Goal: Information Seeking & Learning: Compare options

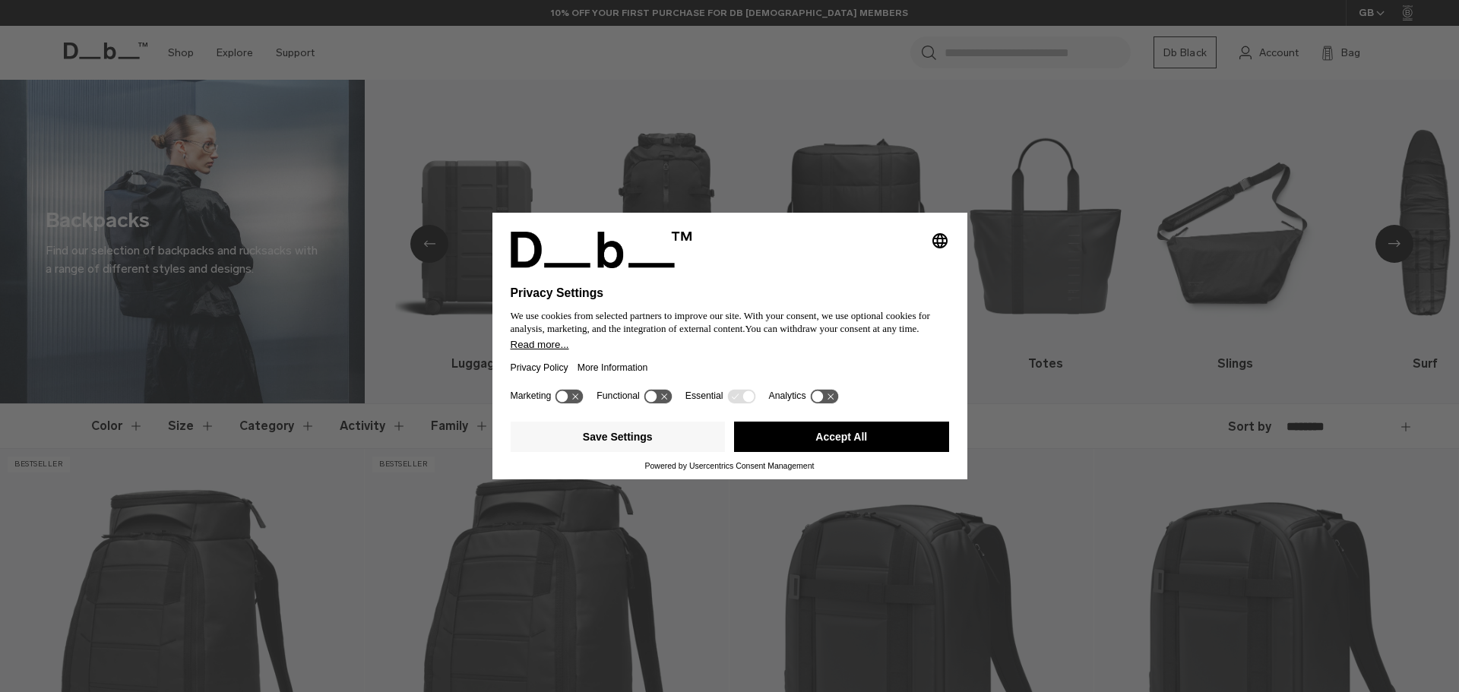
click at [849, 445] on button "Accept All" at bounding box center [841, 437] width 215 height 30
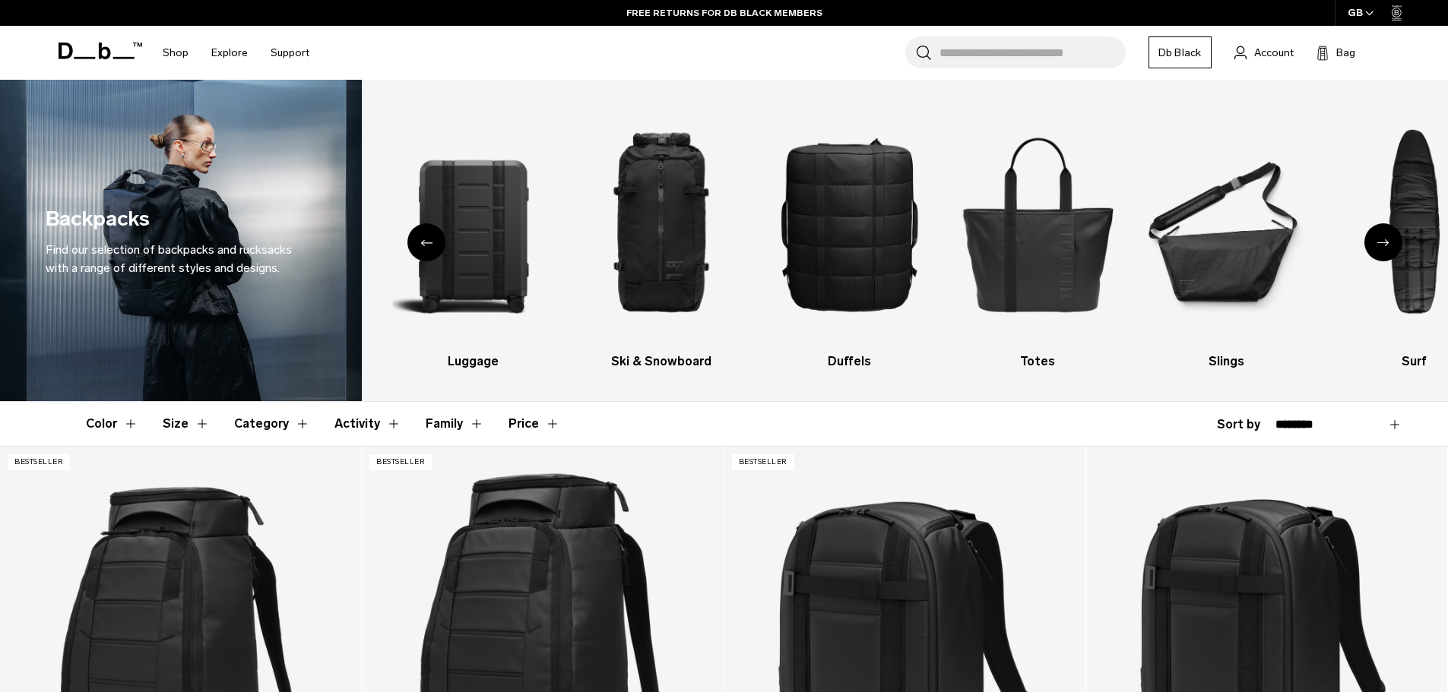
click at [1395, 249] on div "Next slide" at bounding box center [1383, 242] width 38 height 38
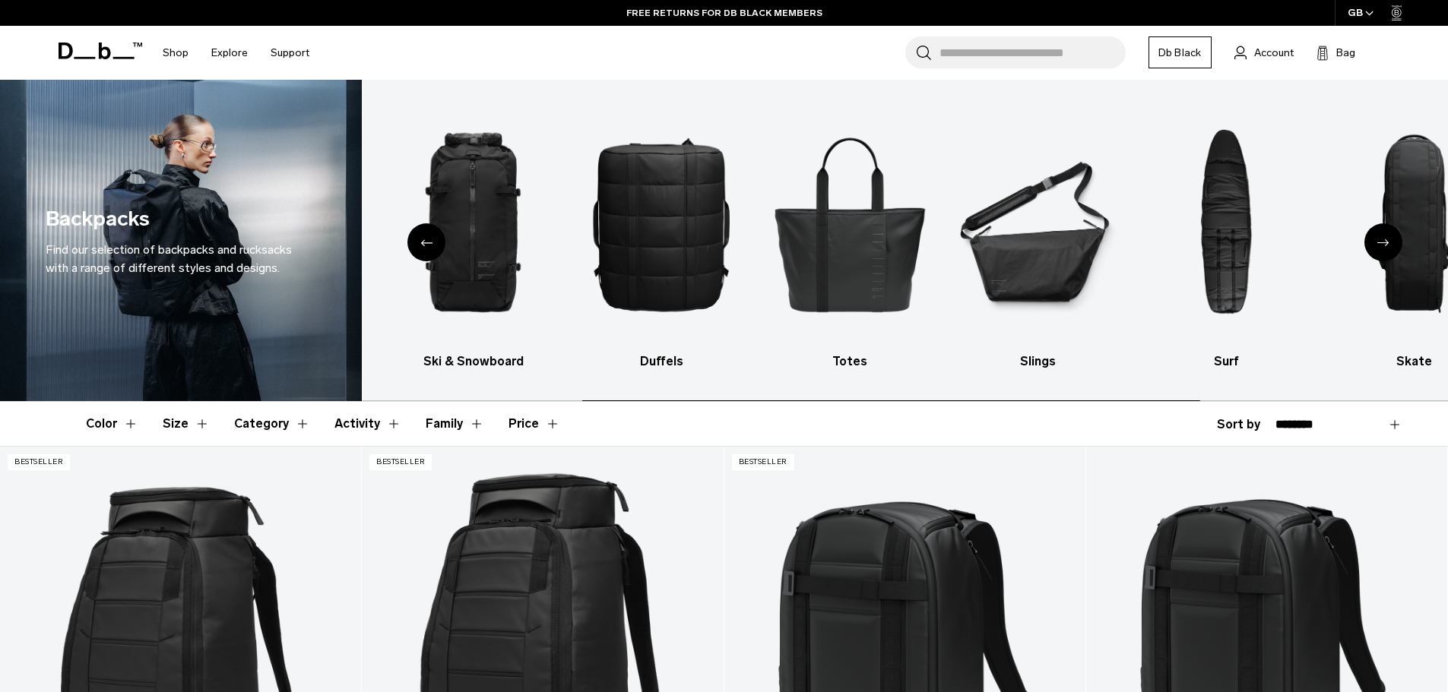
click at [1387, 238] on div "Next slide" at bounding box center [1383, 242] width 38 height 38
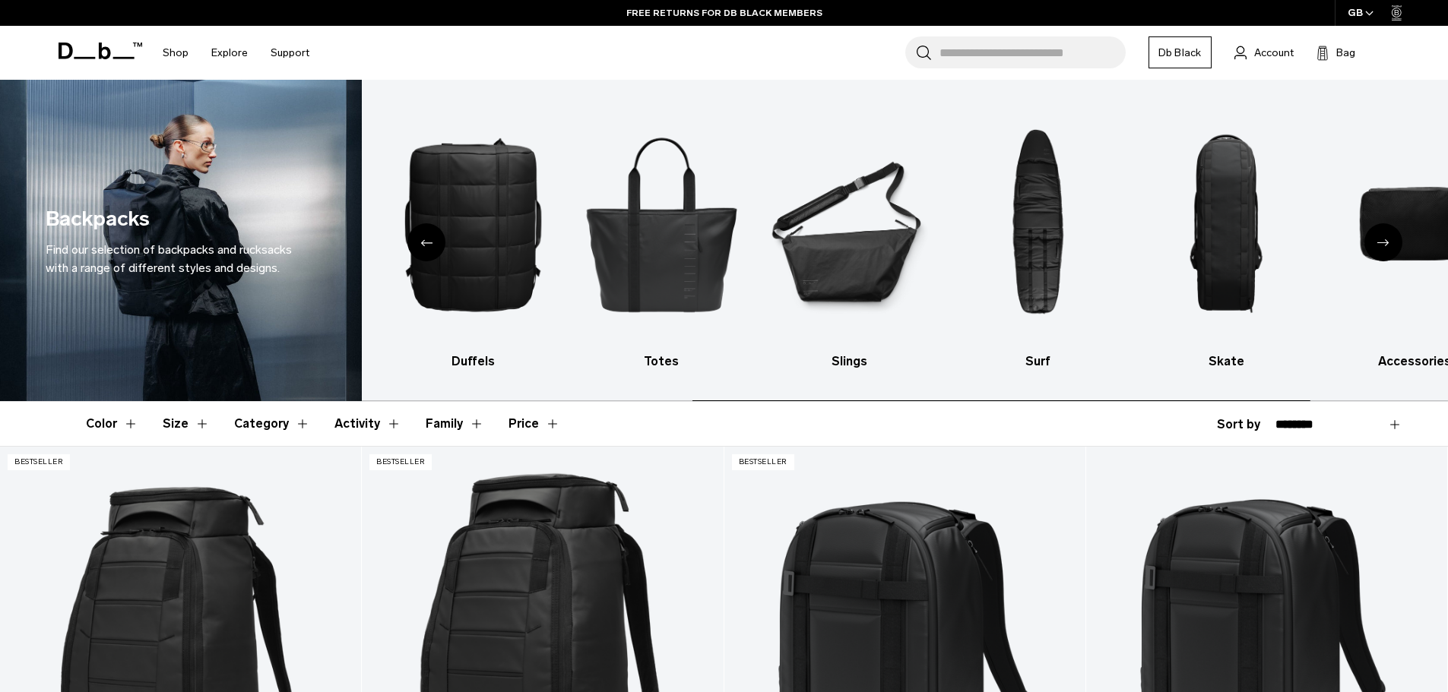
click at [1383, 245] on icon "Next slide" at bounding box center [1383, 242] width 12 height 7
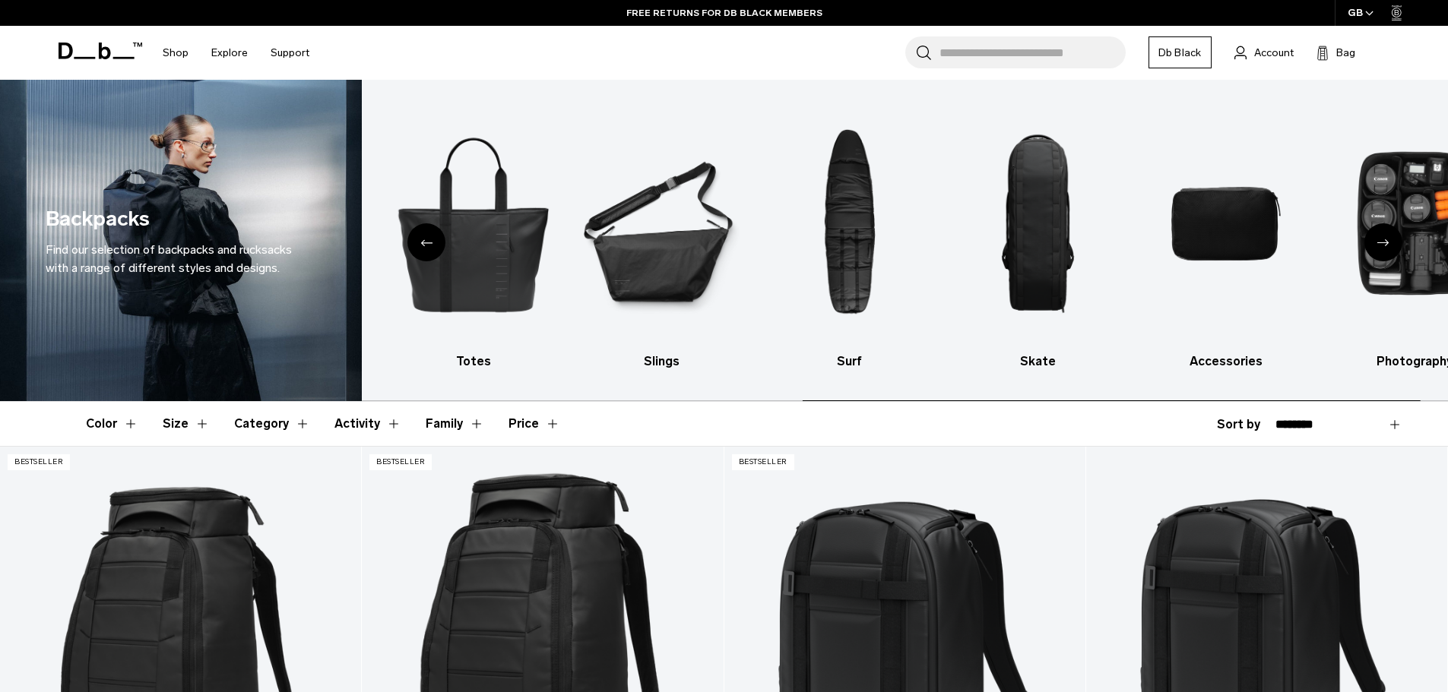
click at [1383, 245] on icon "Next slide" at bounding box center [1383, 242] width 12 height 7
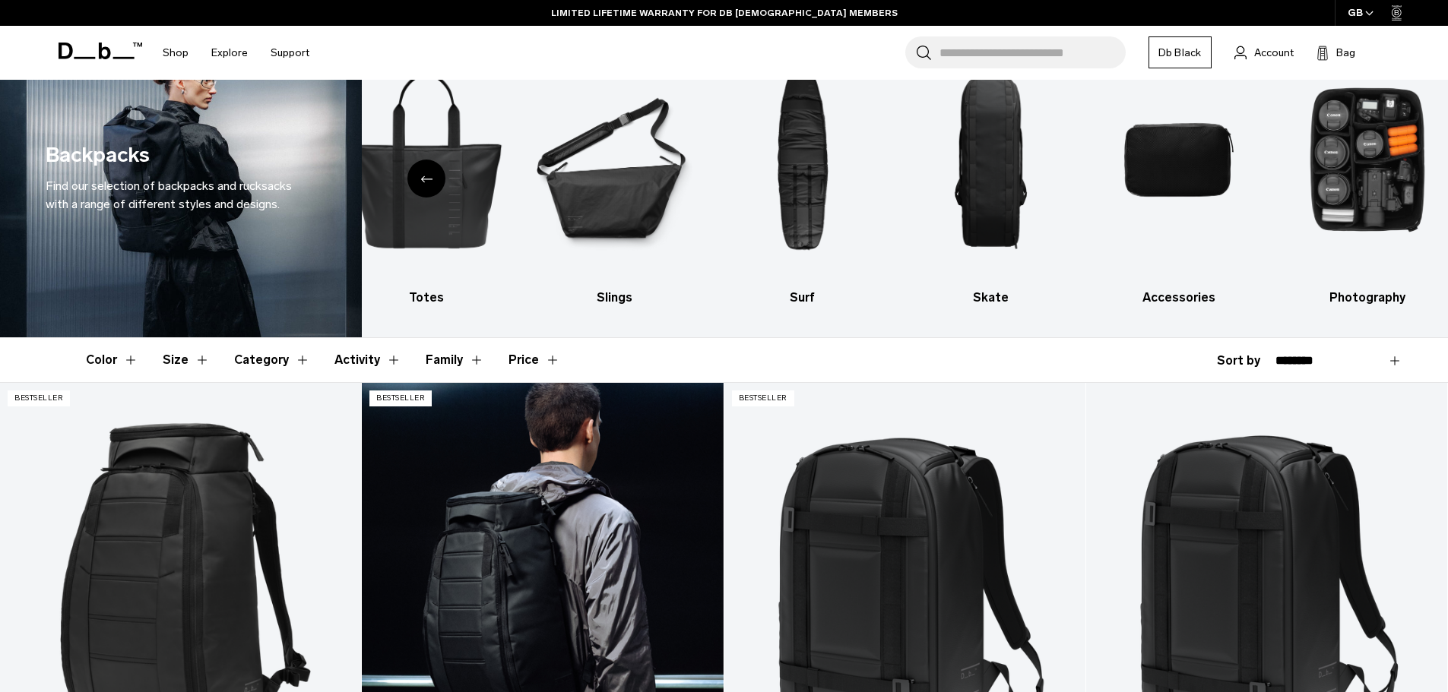
scroll to position [152, 0]
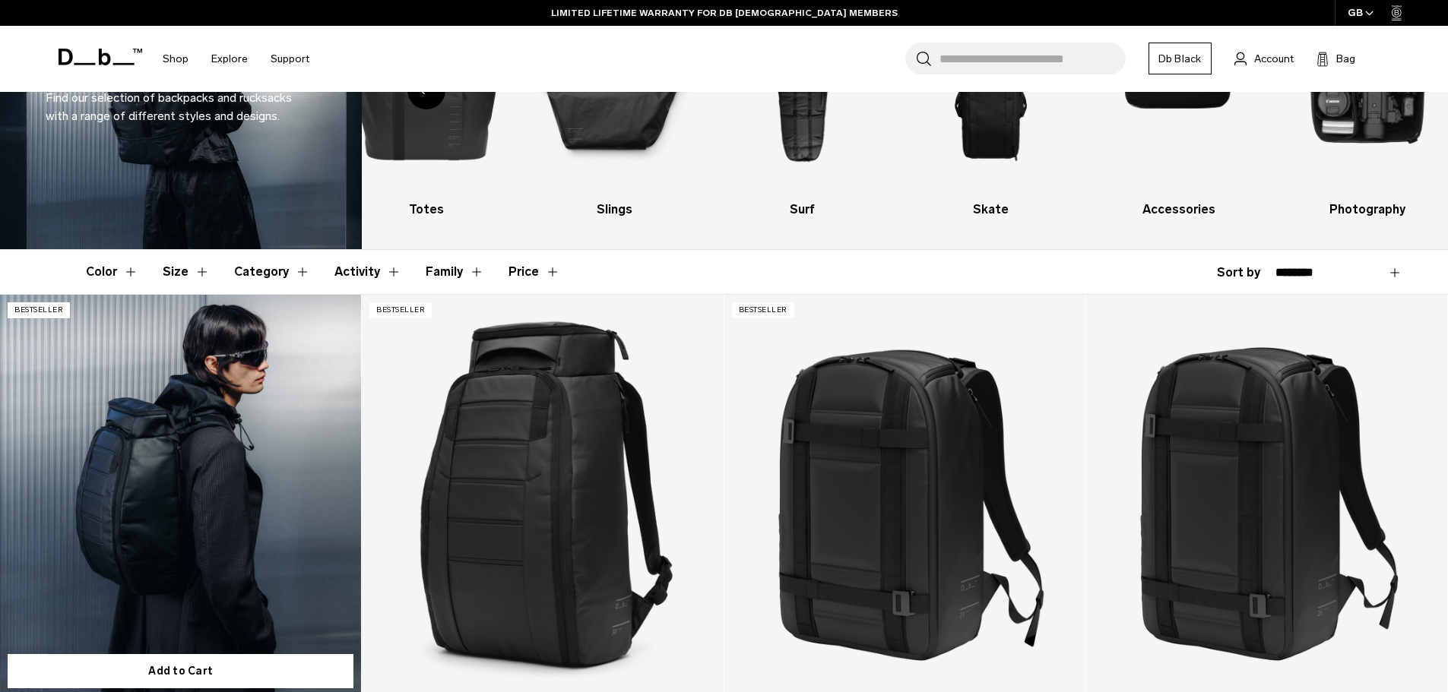
click at [269, 458] on link "Hugger Backpack 25L" at bounding box center [180, 495] width 361 height 401
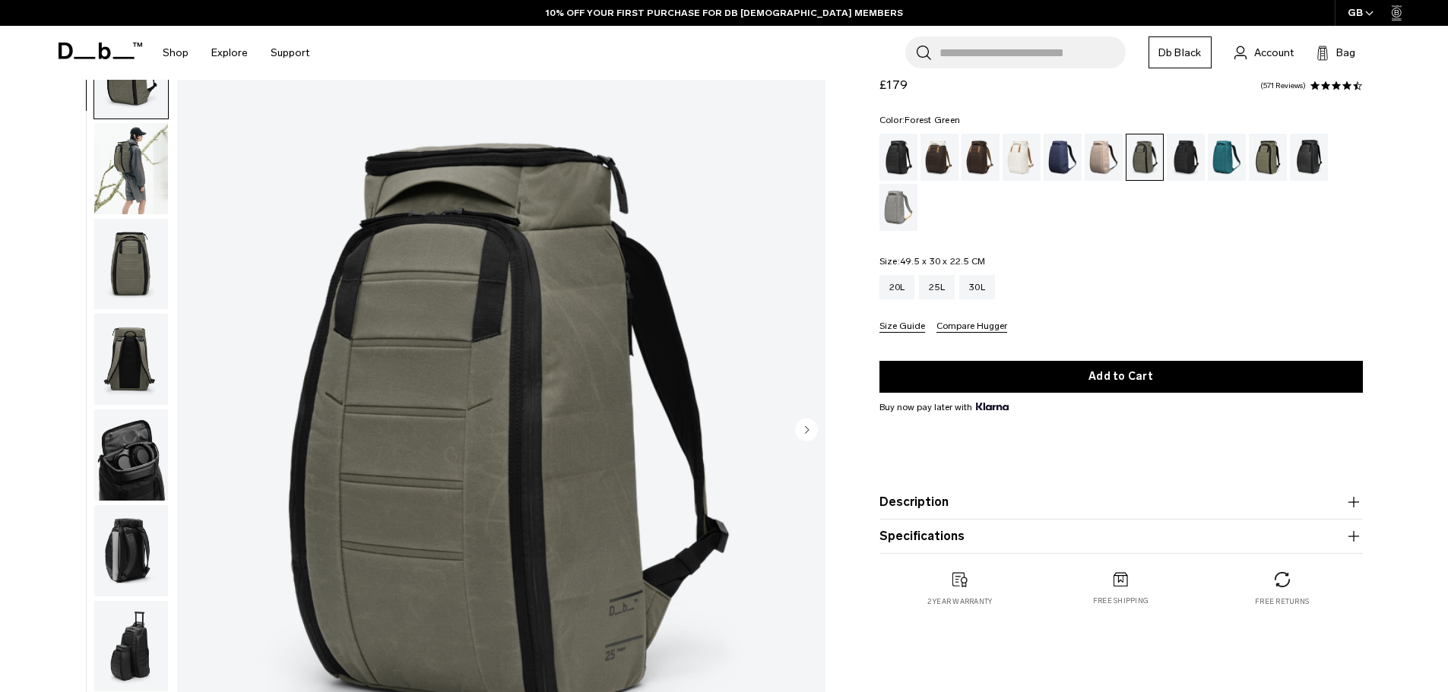
click at [137, 157] on img "button" at bounding box center [131, 168] width 74 height 91
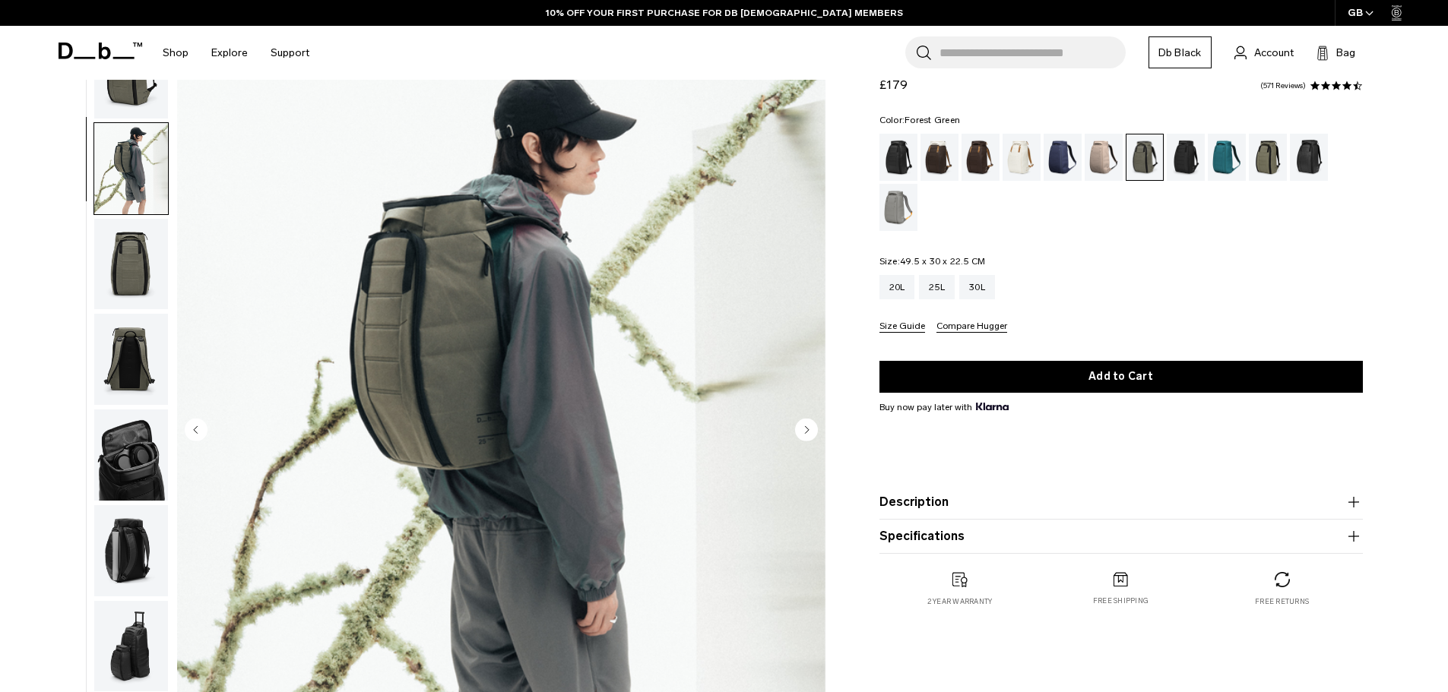
scroll to position [48, 0]
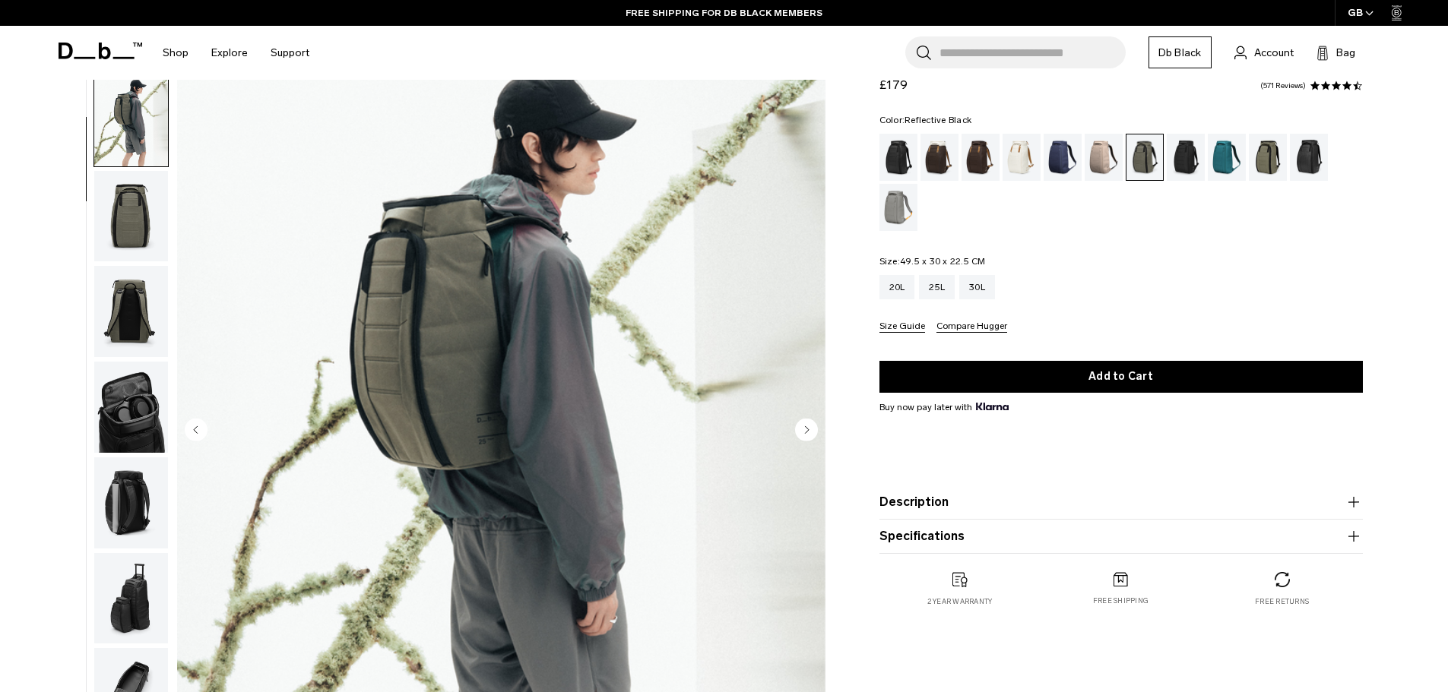
click at [1314, 162] on div "Reflective Black" at bounding box center [1309, 157] width 39 height 47
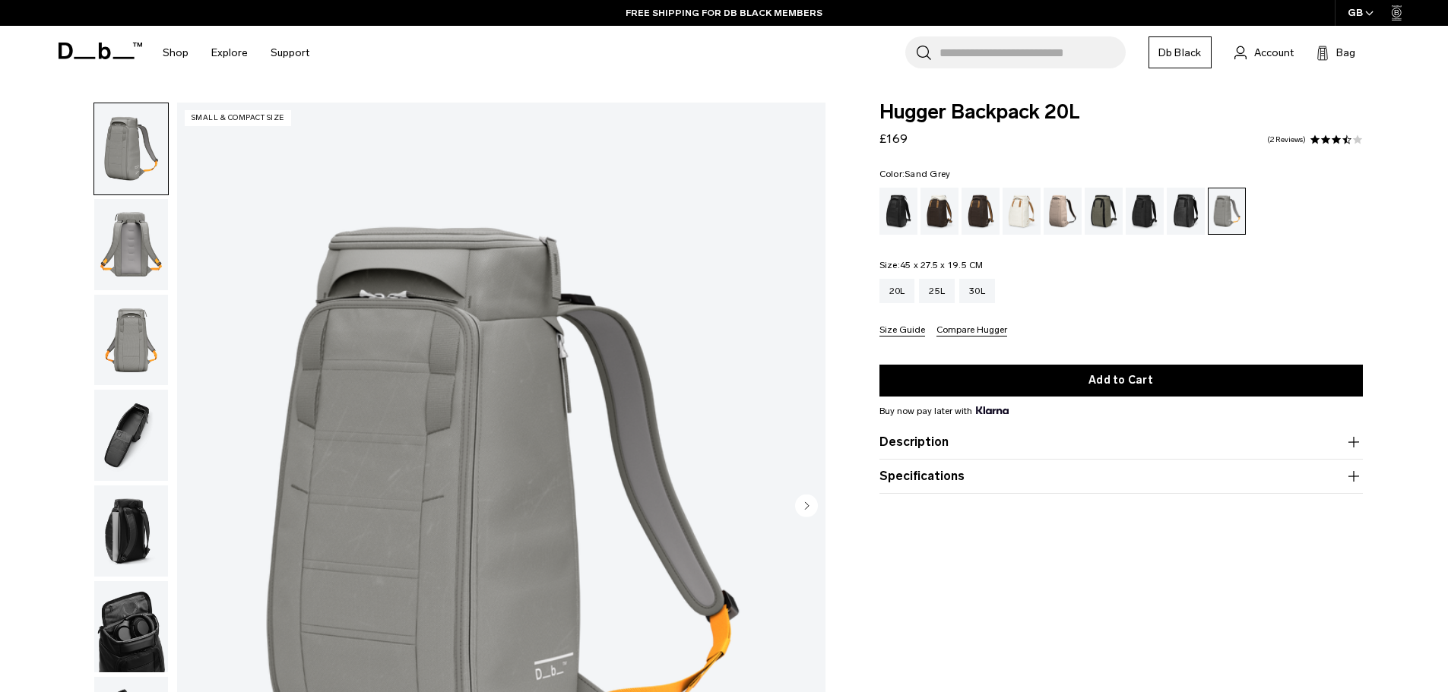
click at [142, 407] on img "button" at bounding box center [131, 435] width 74 height 91
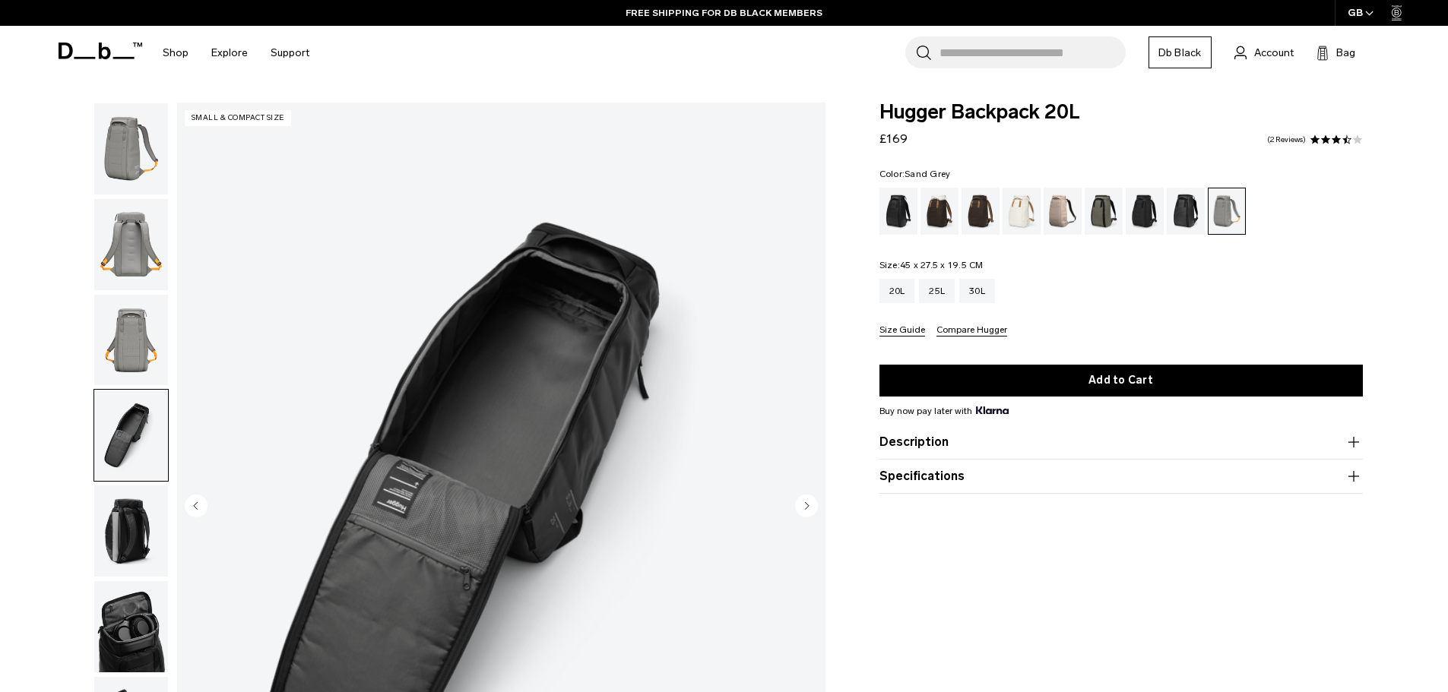
click at [126, 364] on img "button" at bounding box center [131, 340] width 74 height 91
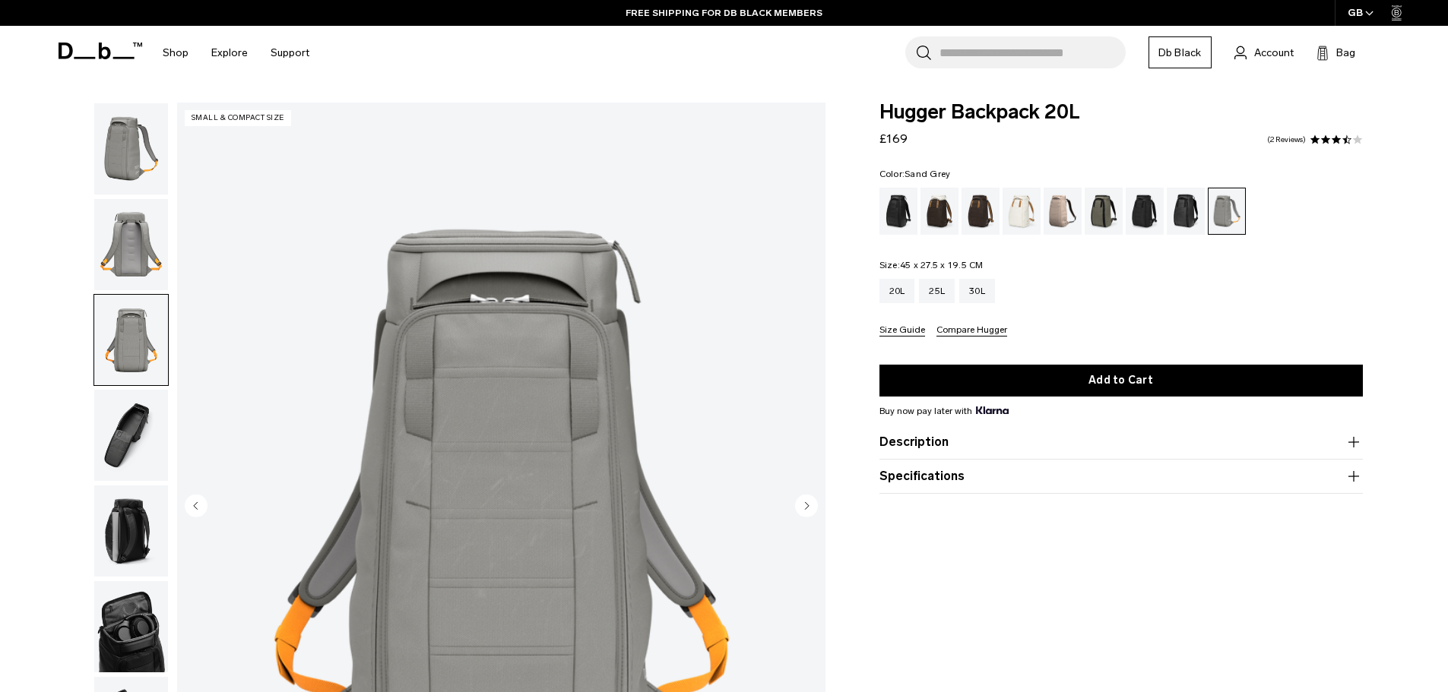
click at [156, 425] on img "button" at bounding box center [131, 435] width 74 height 91
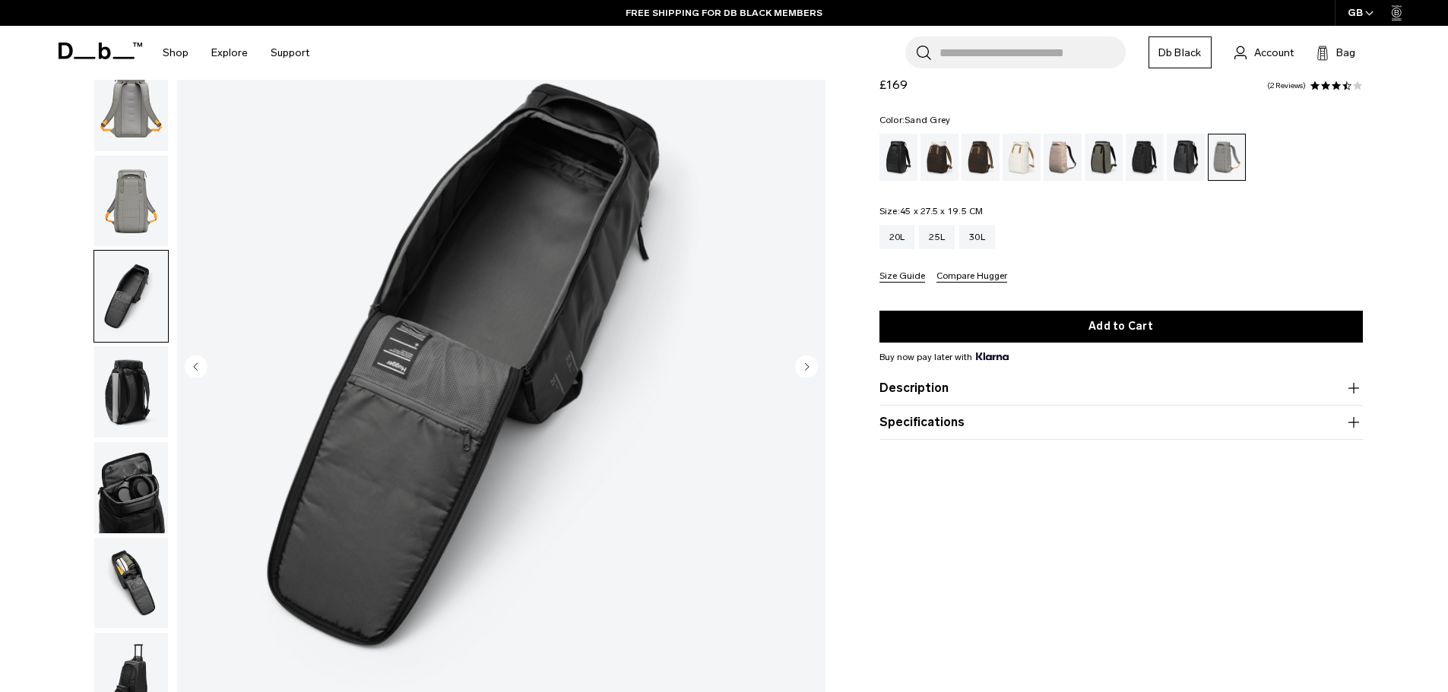
scroll to position [152, 0]
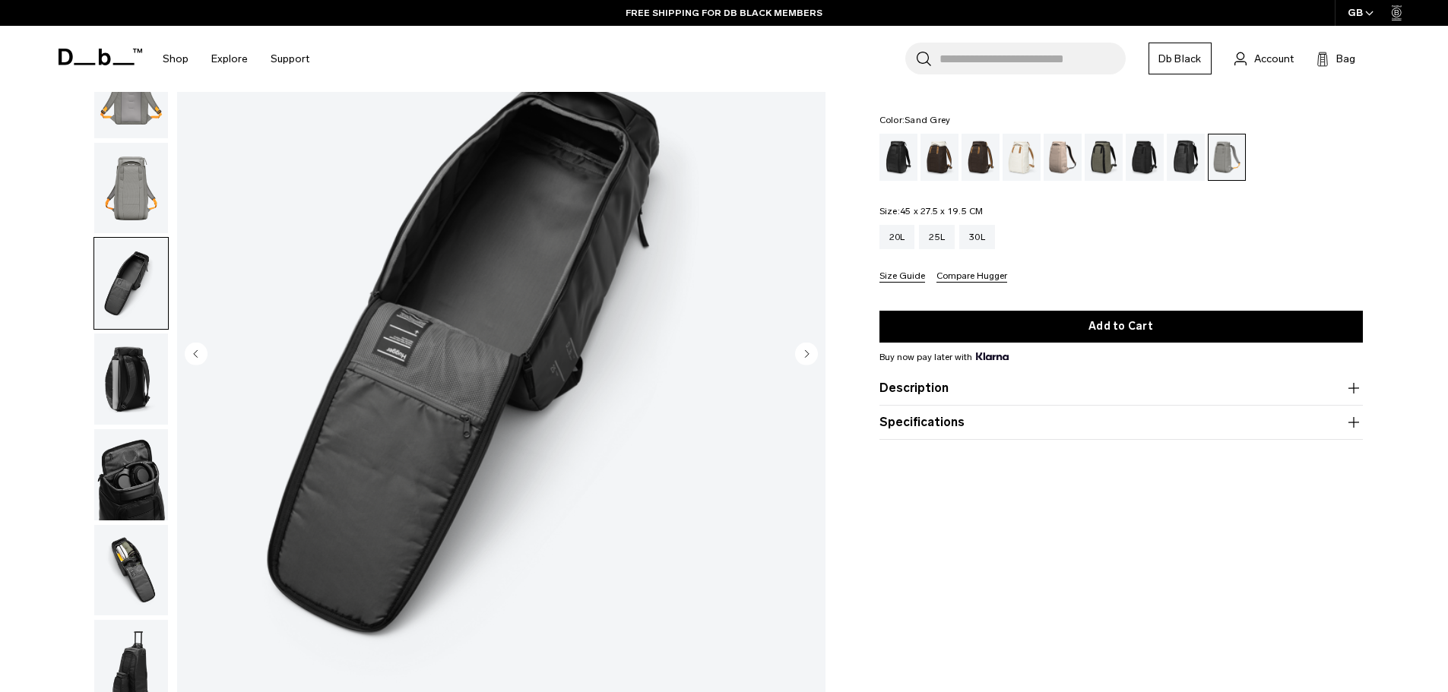
click at [128, 363] on img "button" at bounding box center [131, 379] width 74 height 91
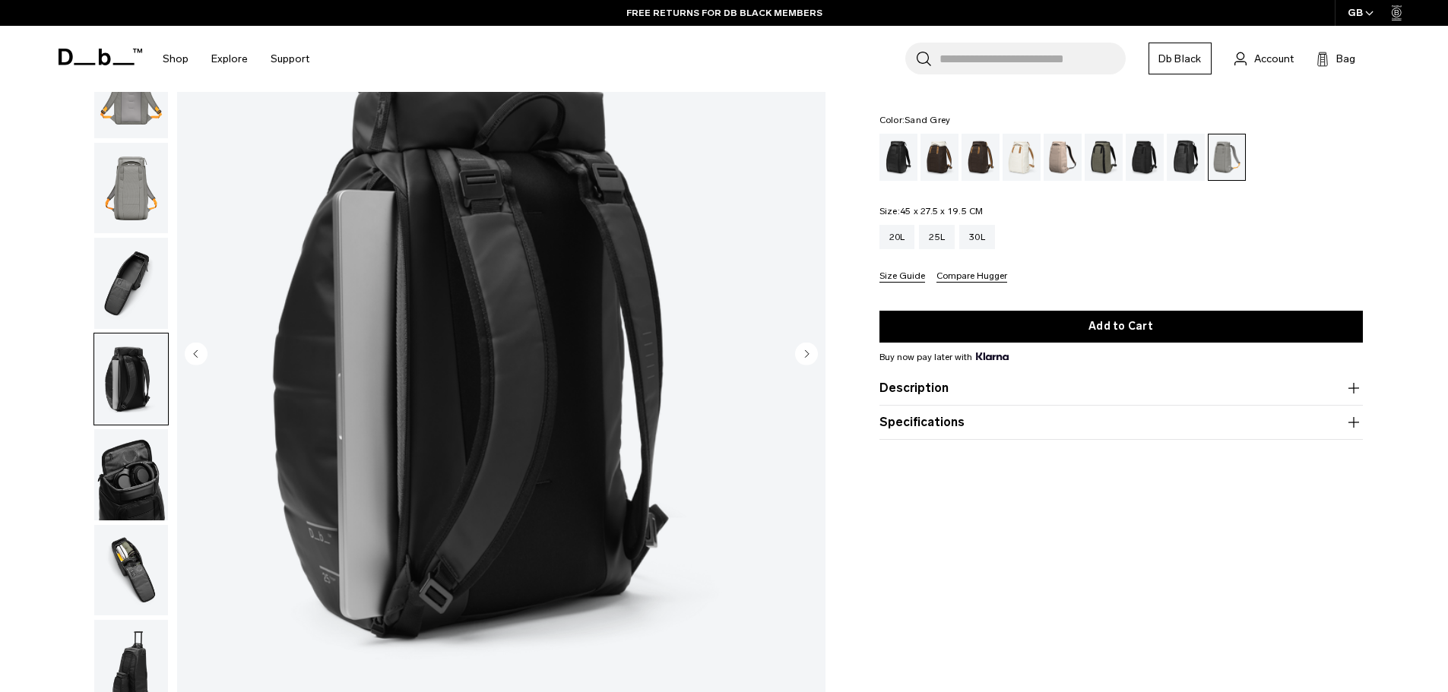
click at [139, 458] on img "button" at bounding box center [131, 474] width 74 height 91
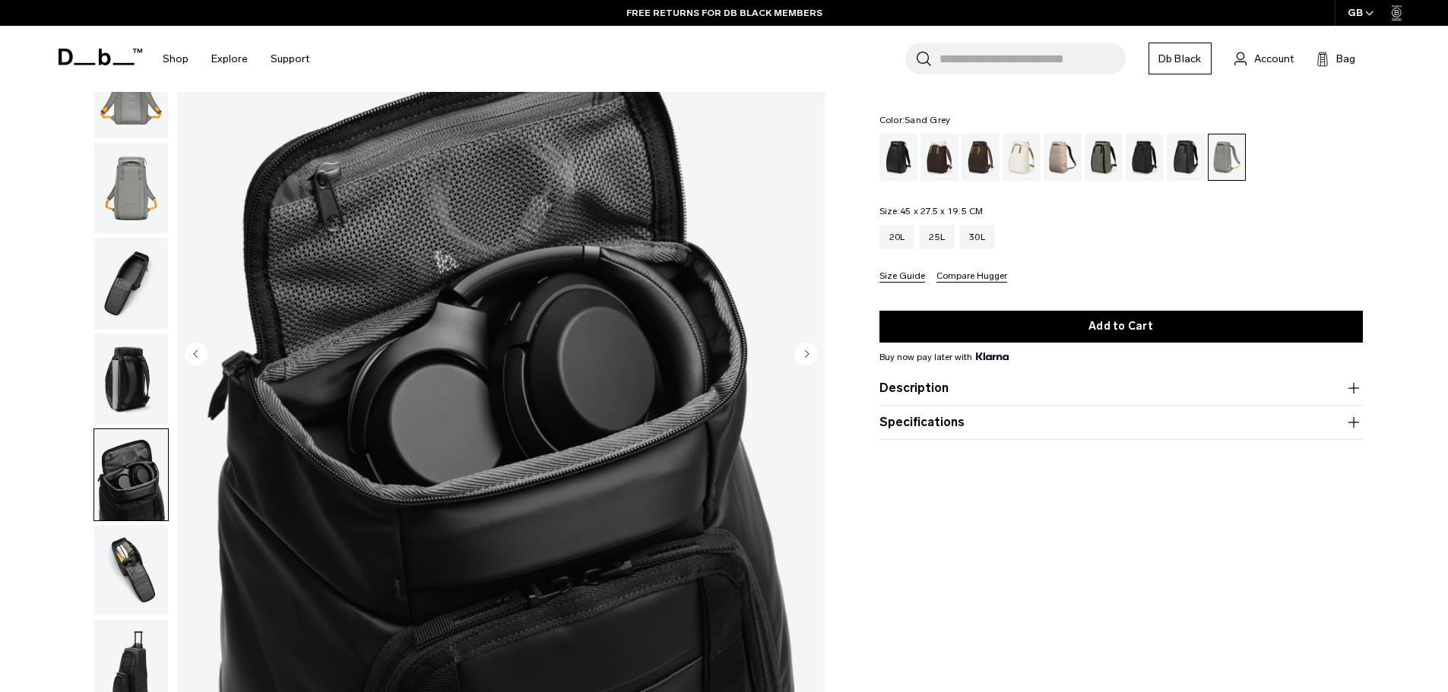
scroll to position [228, 0]
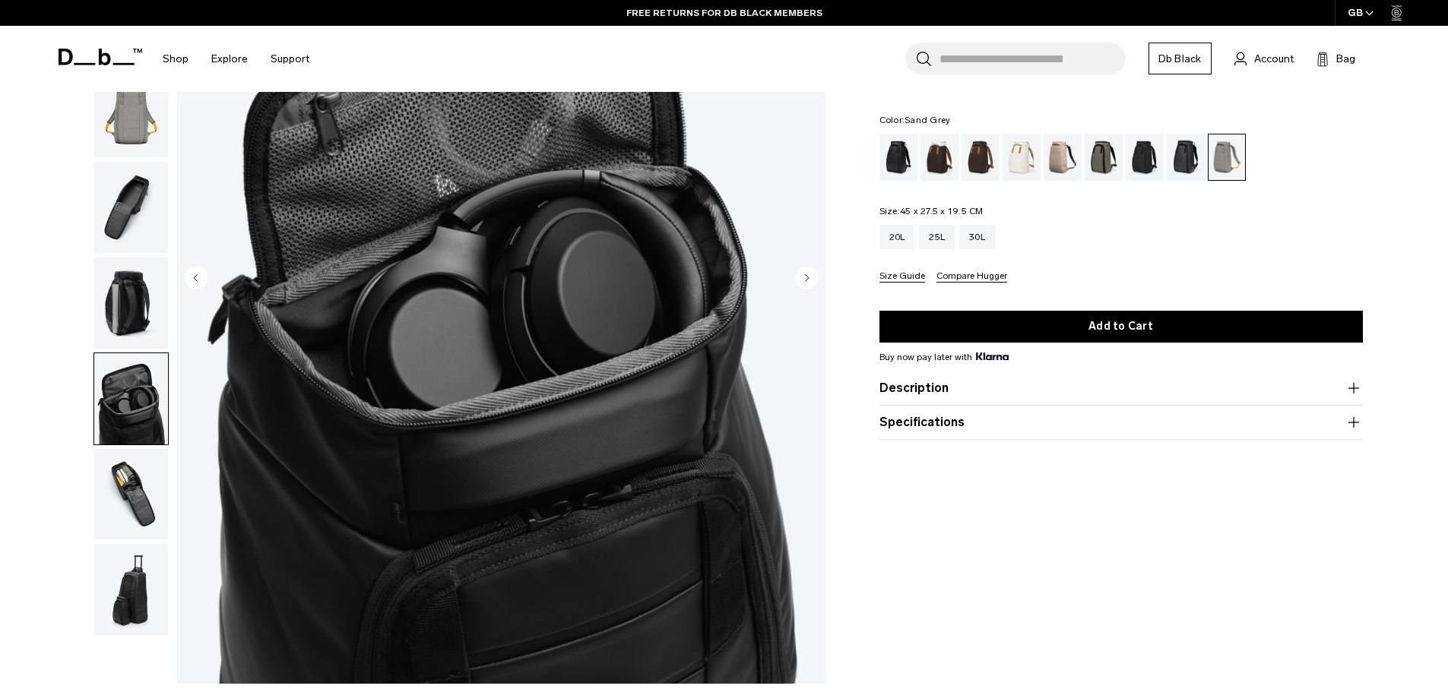
click at [114, 512] on img "button" at bounding box center [131, 494] width 74 height 91
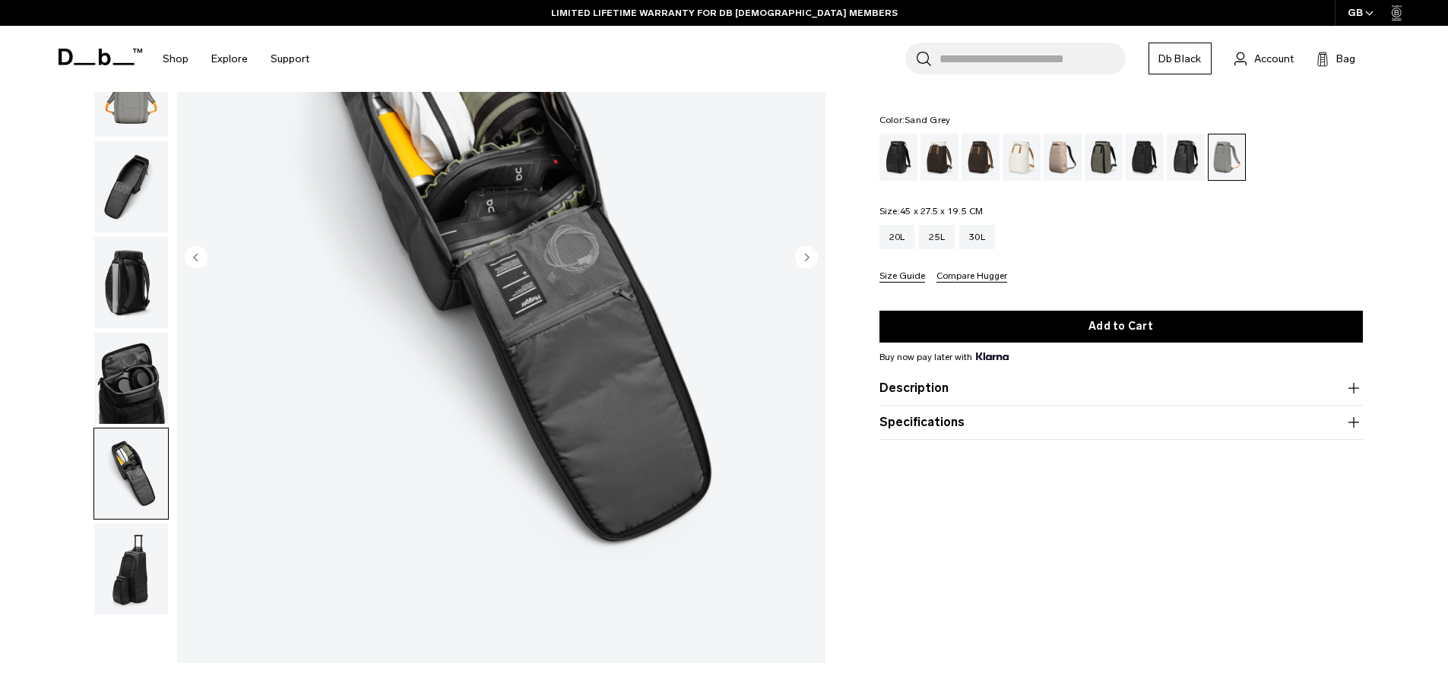
scroll to position [380, 0]
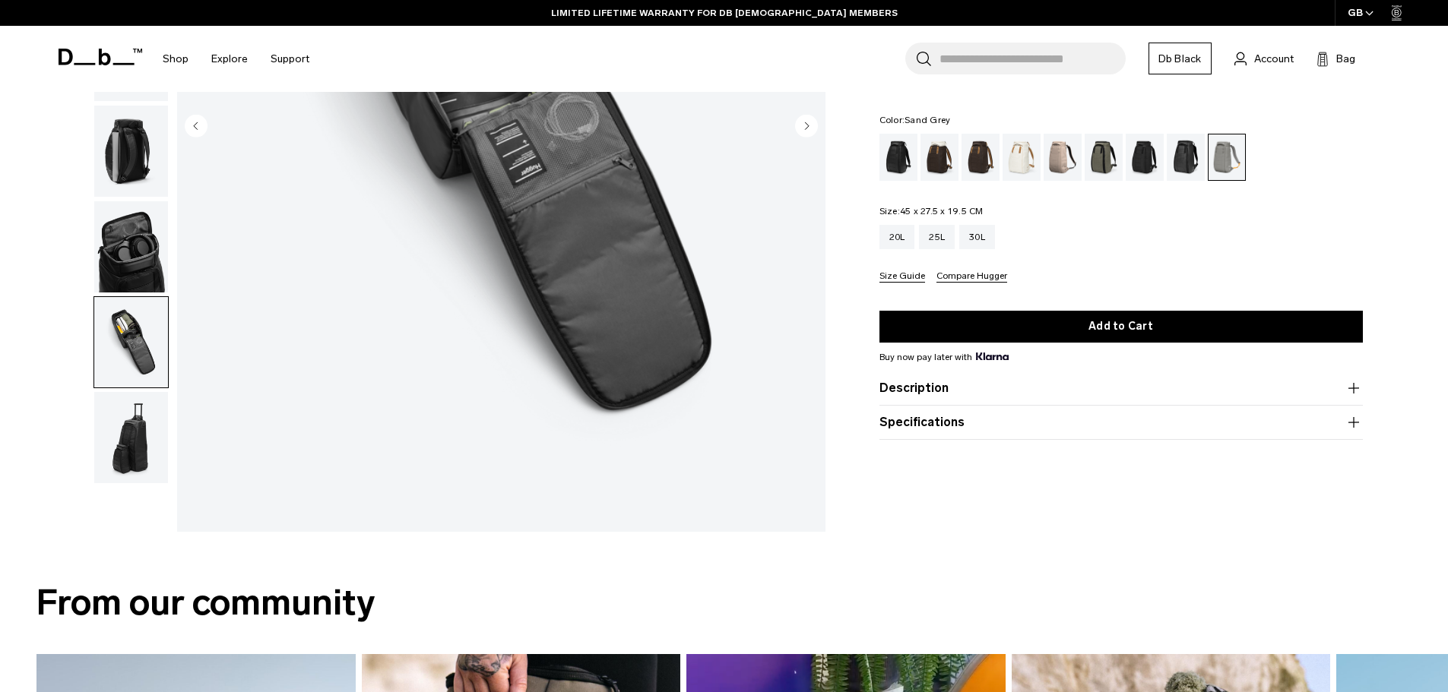
click at [138, 447] on img "button" at bounding box center [131, 437] width 74 height 91
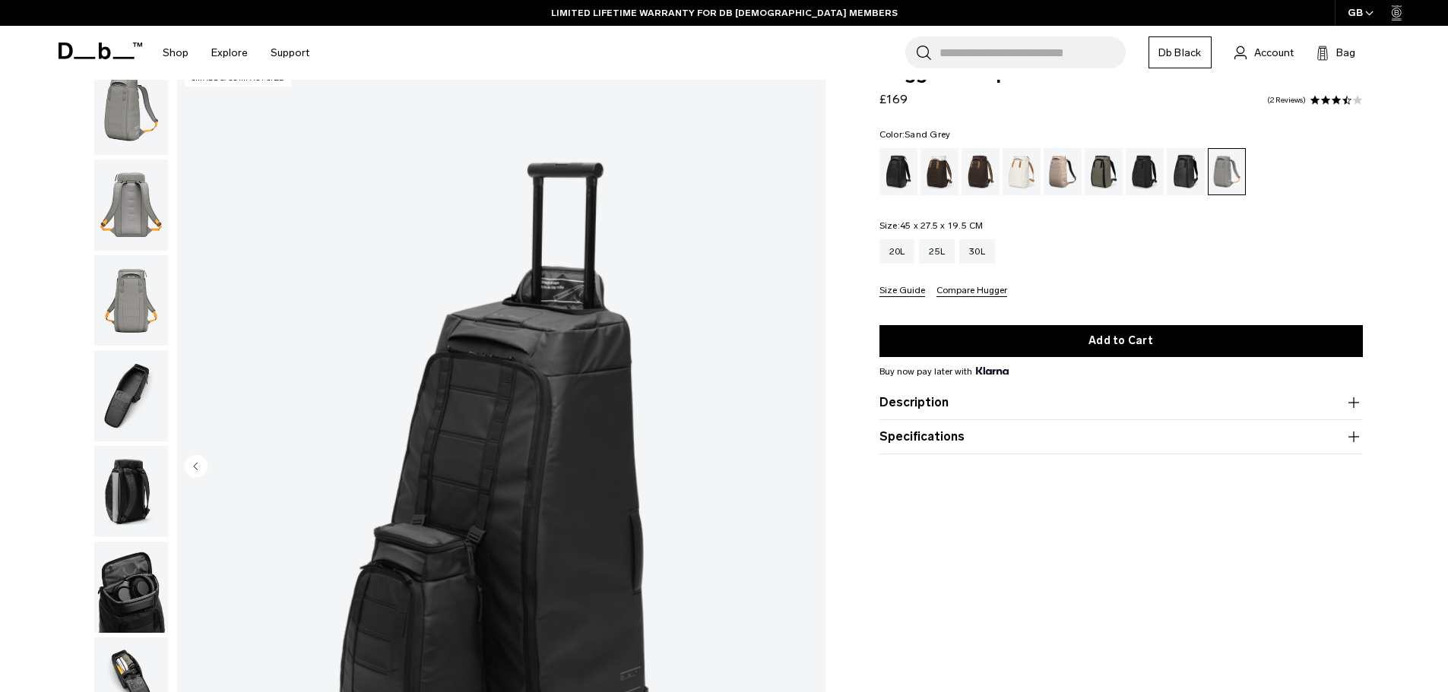
scroll to position [0, 0]
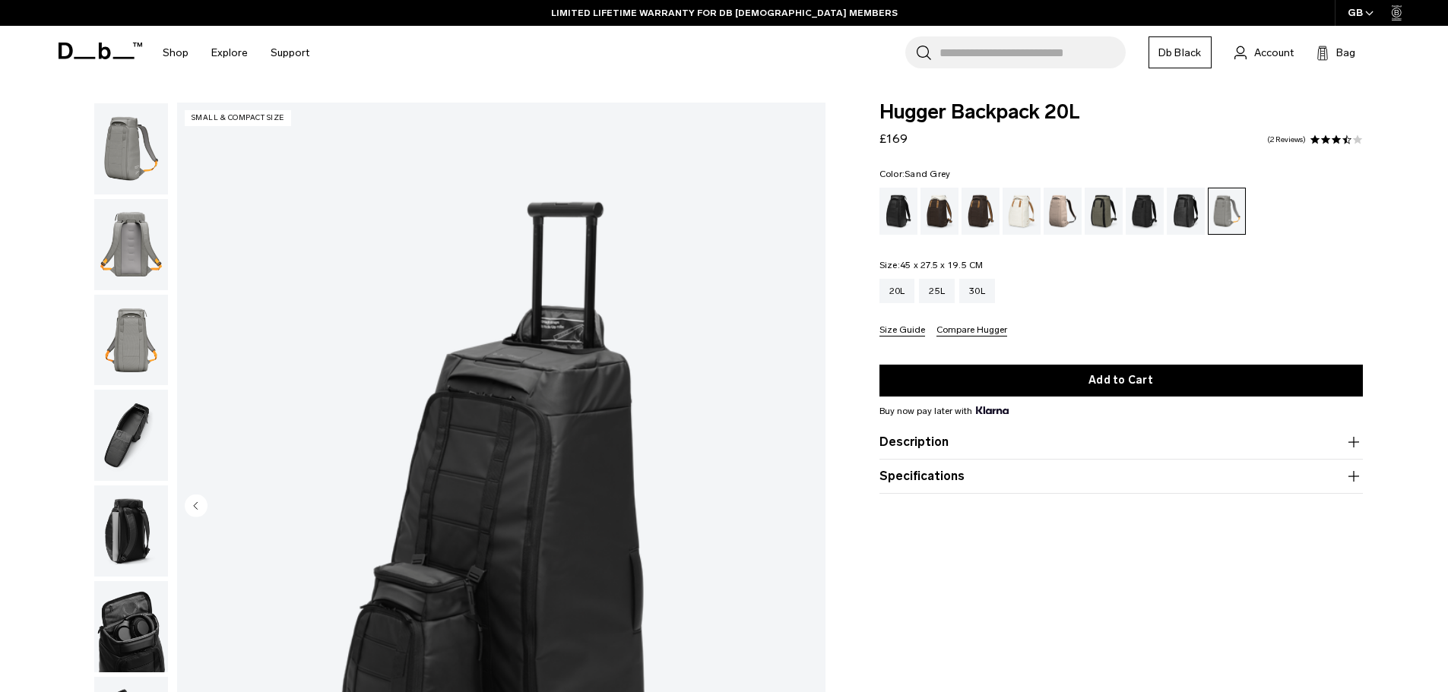
click at [138, 251] on img "button" at bounding box center [131, 244] width 74 height 91
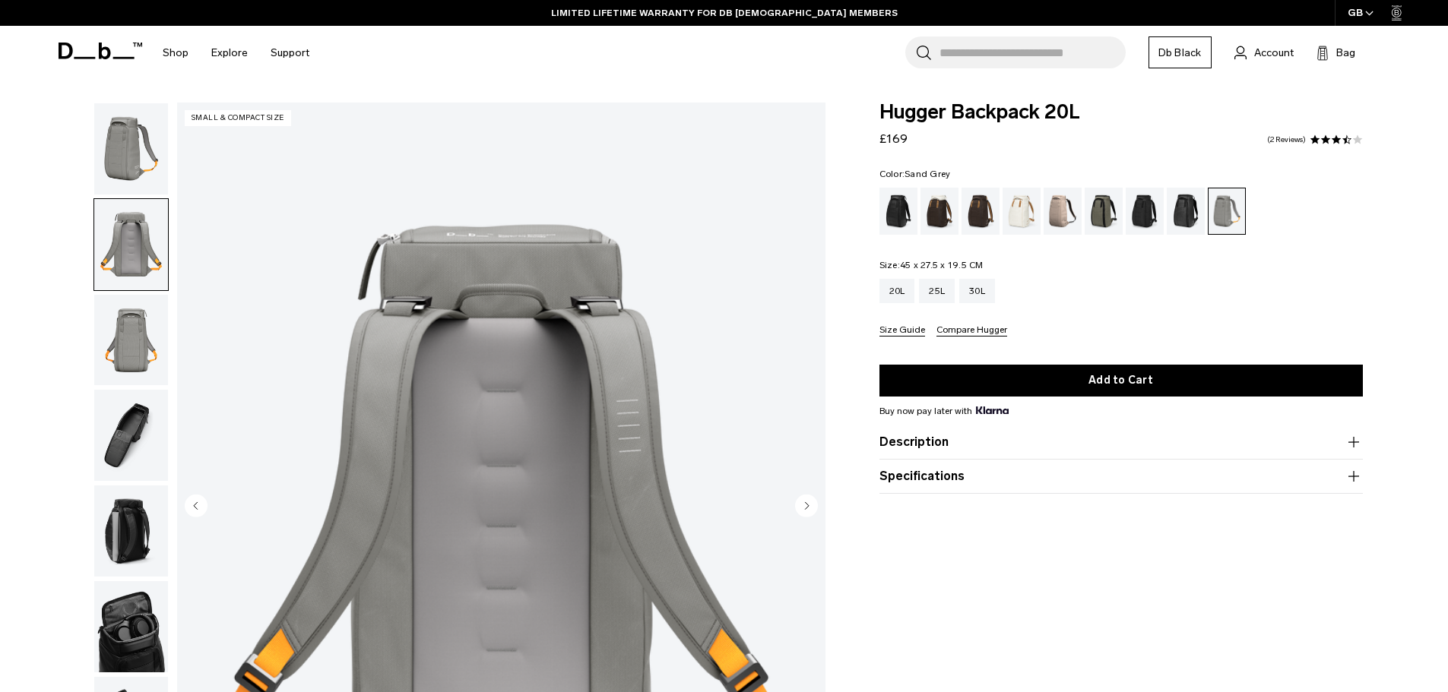
click at [116, 186] on img "button" at bounding box center [131, 148] width 74 height 91
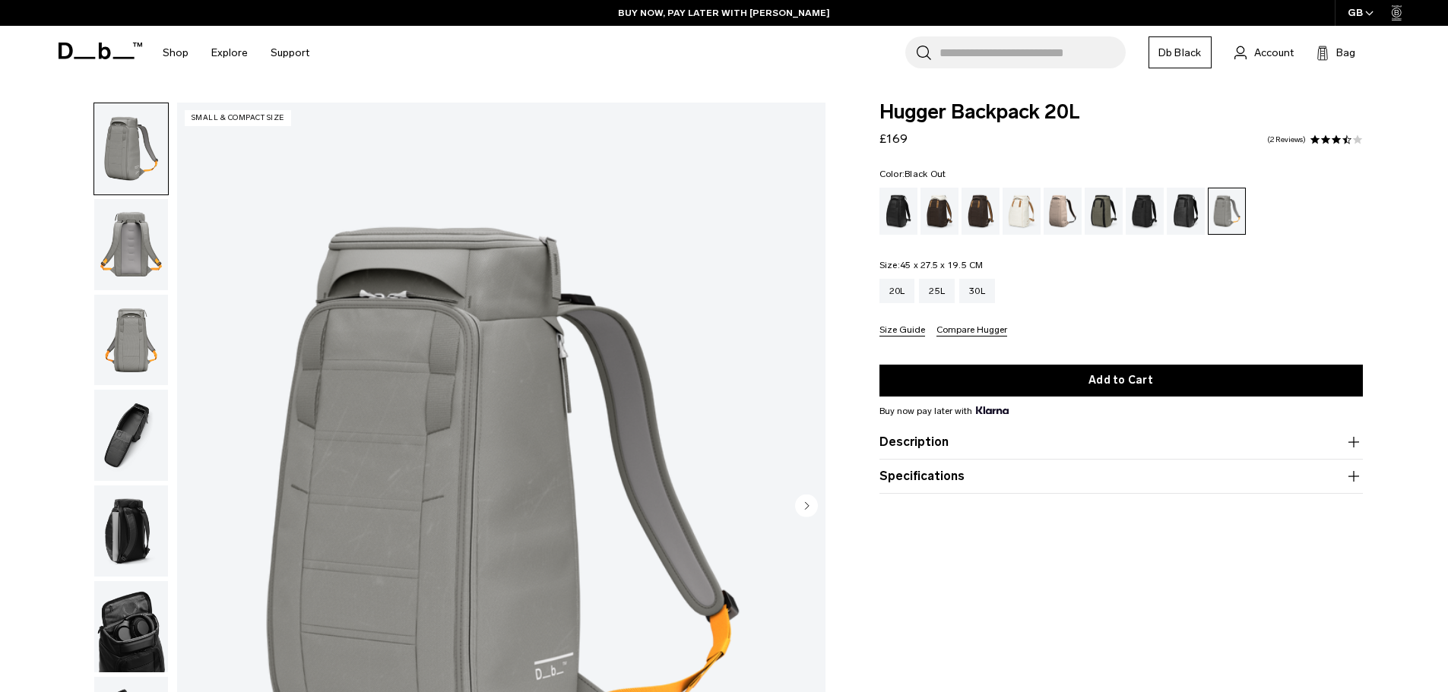
click at [917, 223] on div "Black Out" at bounding box center [898, 211] width 39 height 47
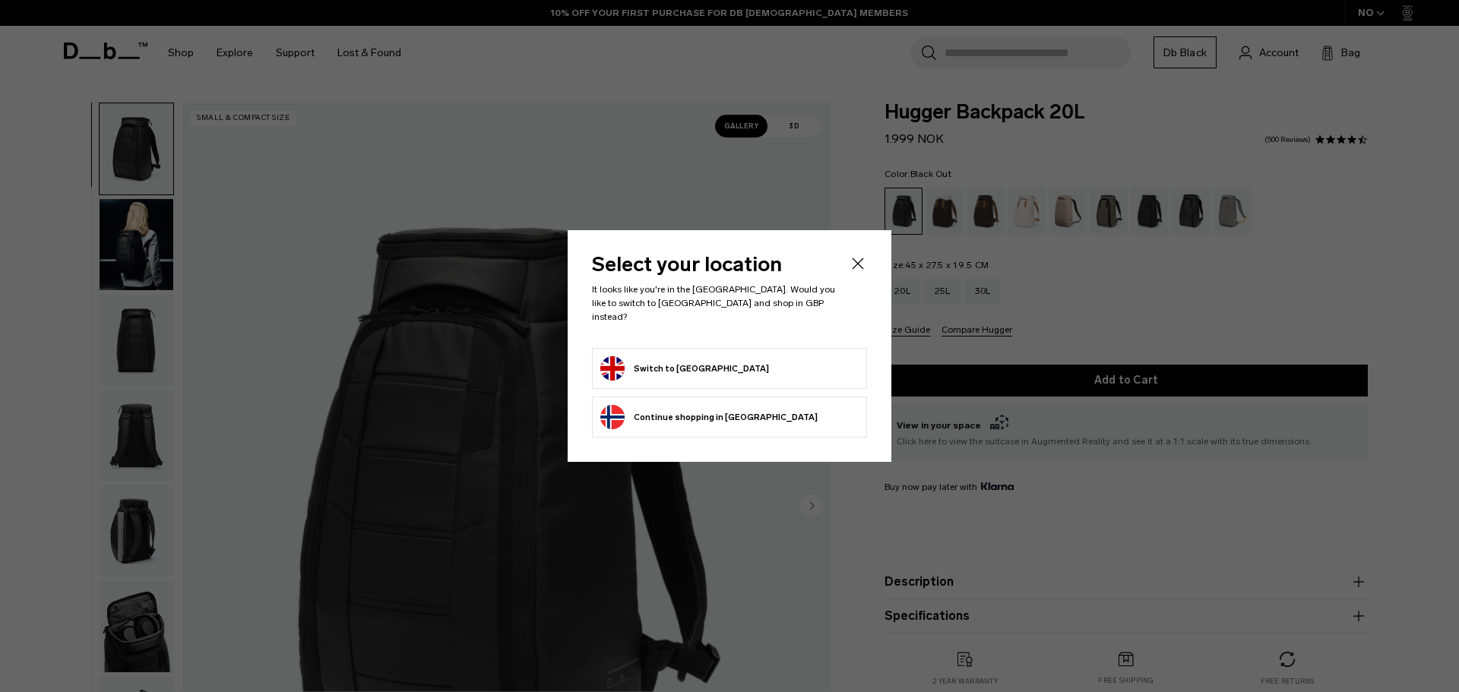
click at [664, 356] on button "Switch to [GEOGRAPHIC_DATA]" at bounding box center [684, 368] width 169 height 24
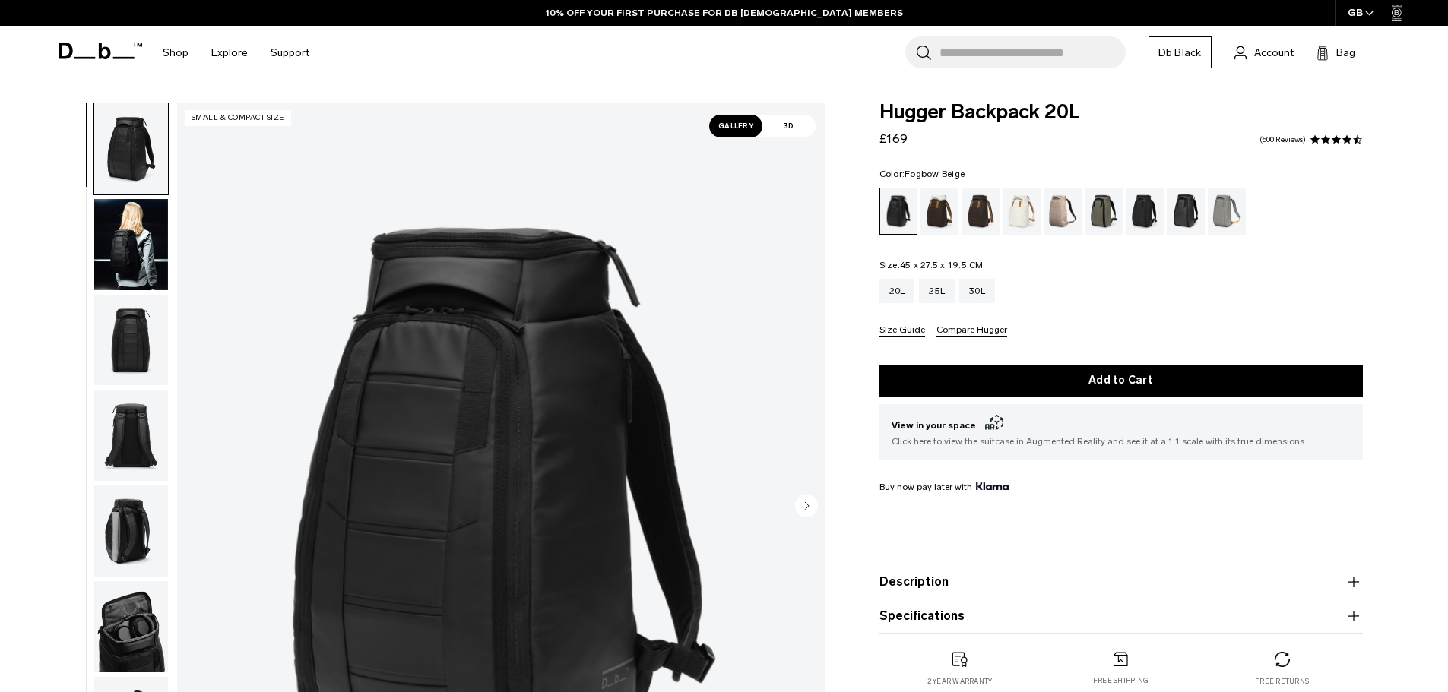
click at [1060, 215] on div "Fogbow Beige" at bounding box center [1063, 211] width 39 height 47
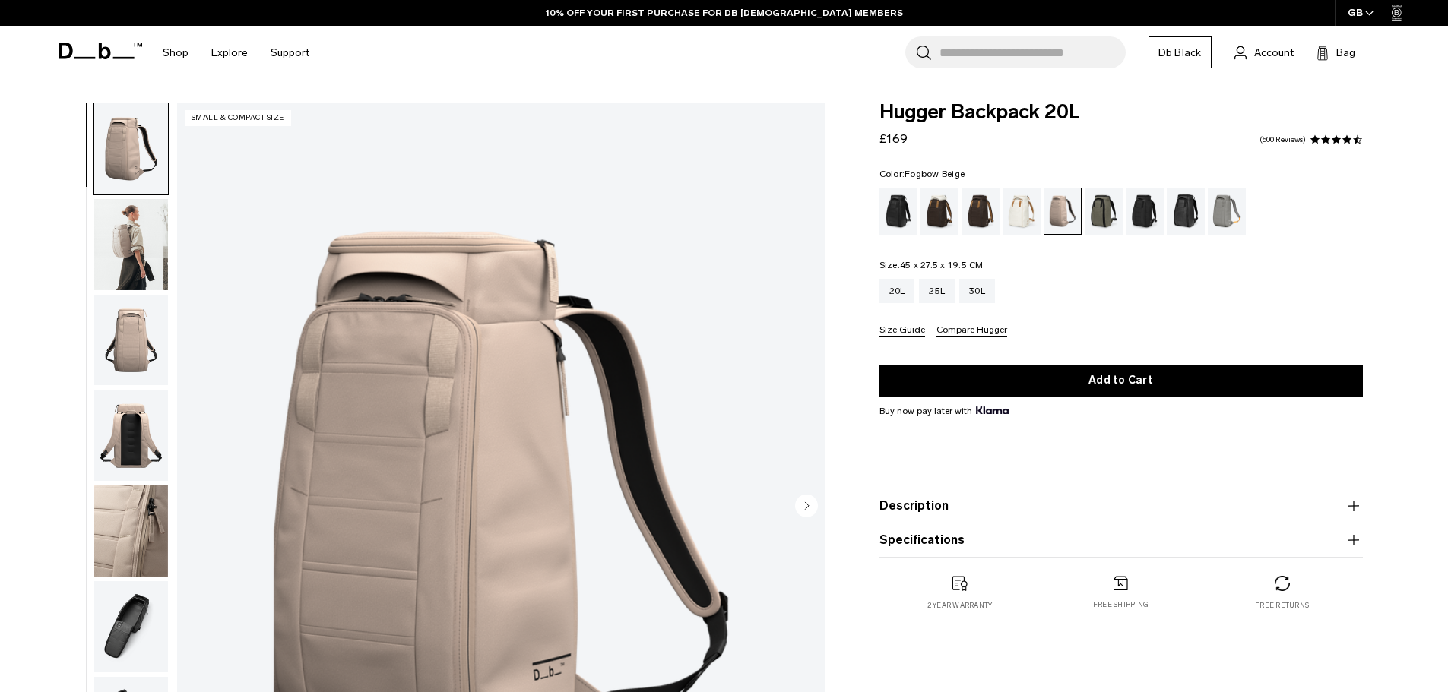
click at [117, 217] on img "button" at bounding box center [131, 244] width 74 height 91
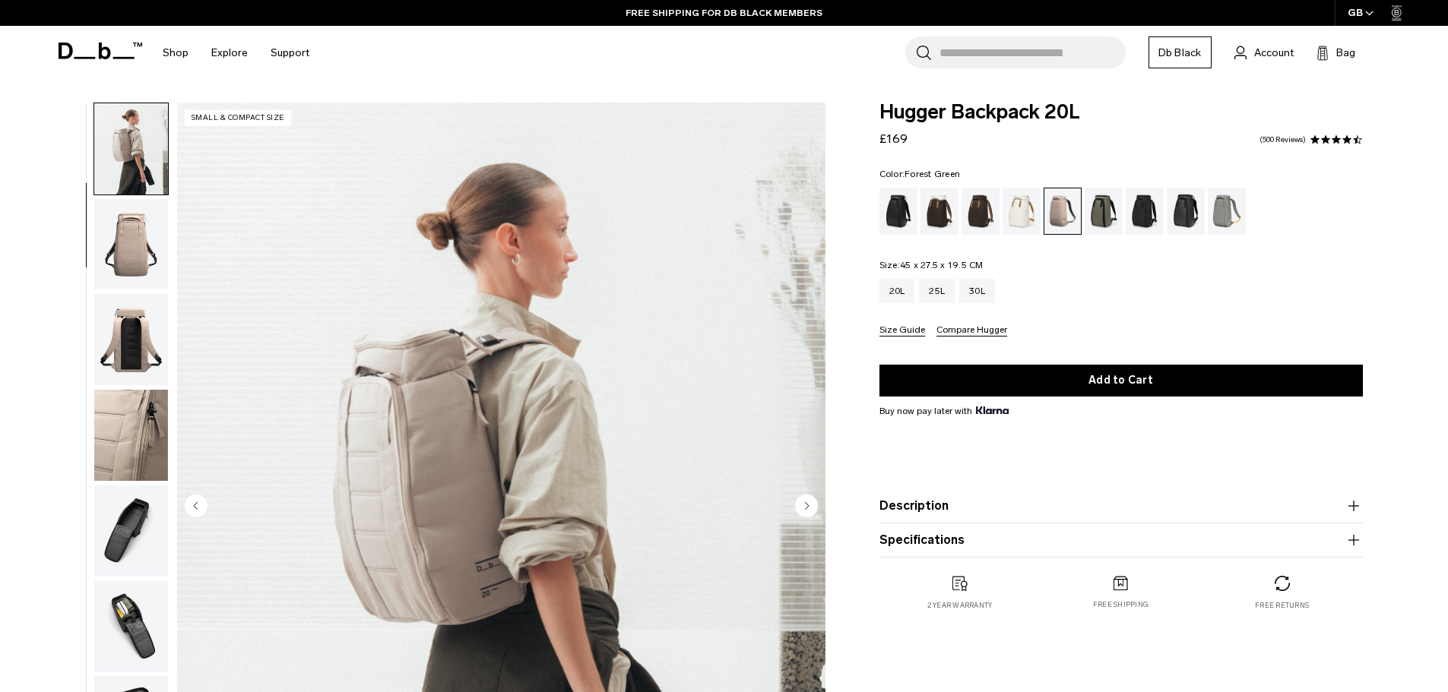
click at [1100, 221] on div "Forest Green" at bounding box center [1104, 211] width 39 height 47
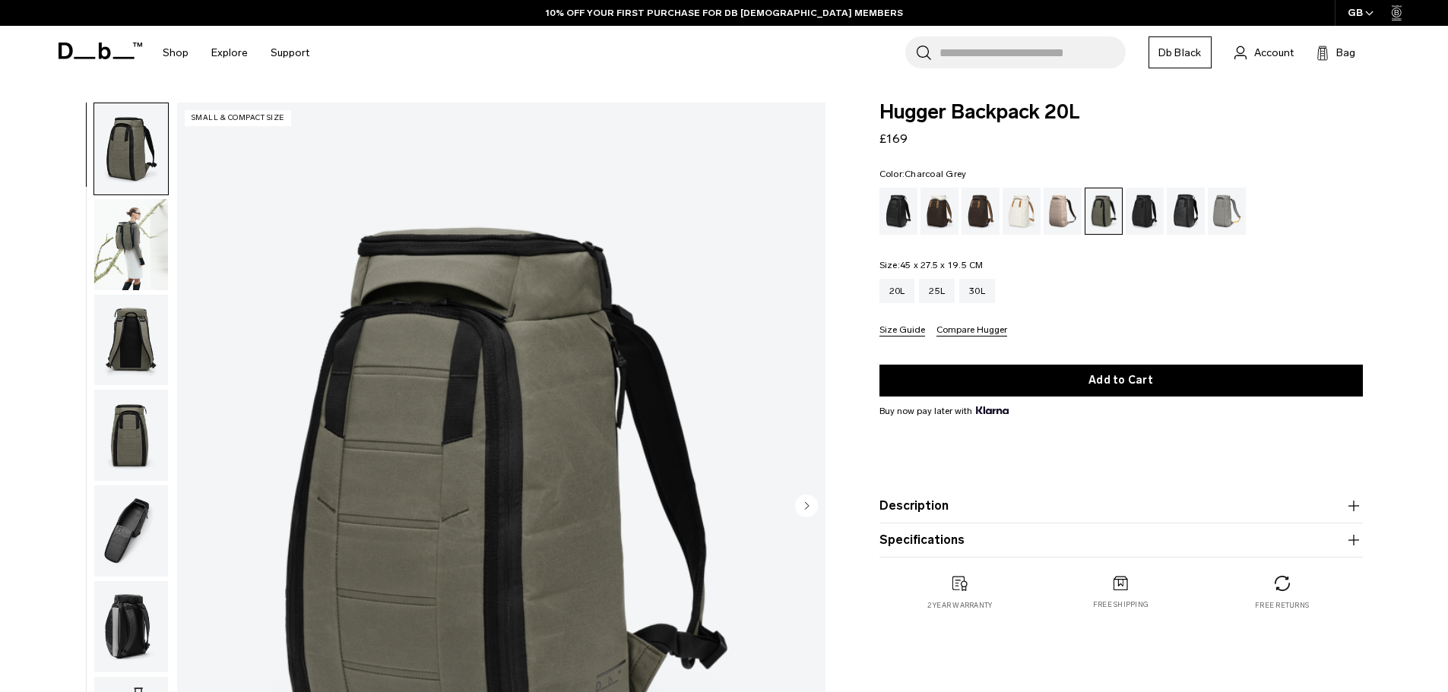
click at [1132, 198] on div "Charcoal Grey" at bounding box center [1145, 211] width 39 height 47
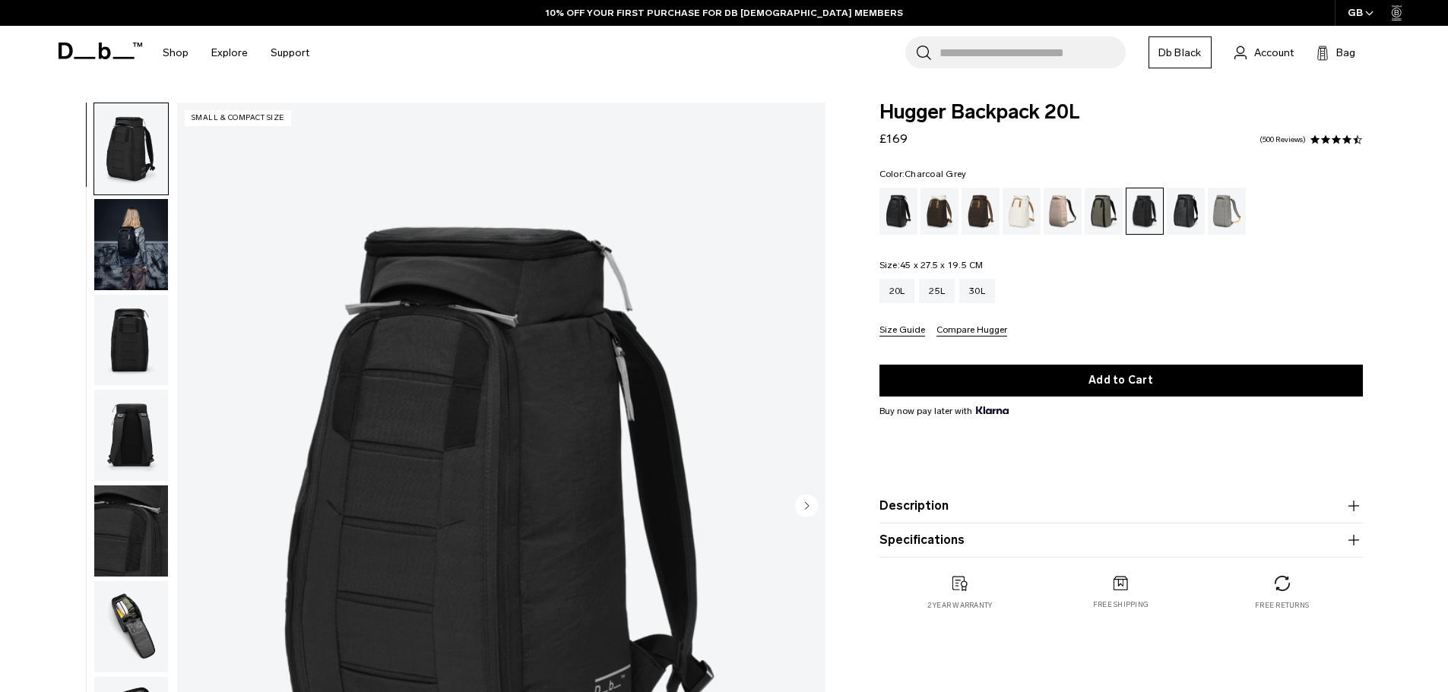
click at [160, 227] on img "button" at bounding box center [131, 244] width 74 height 91
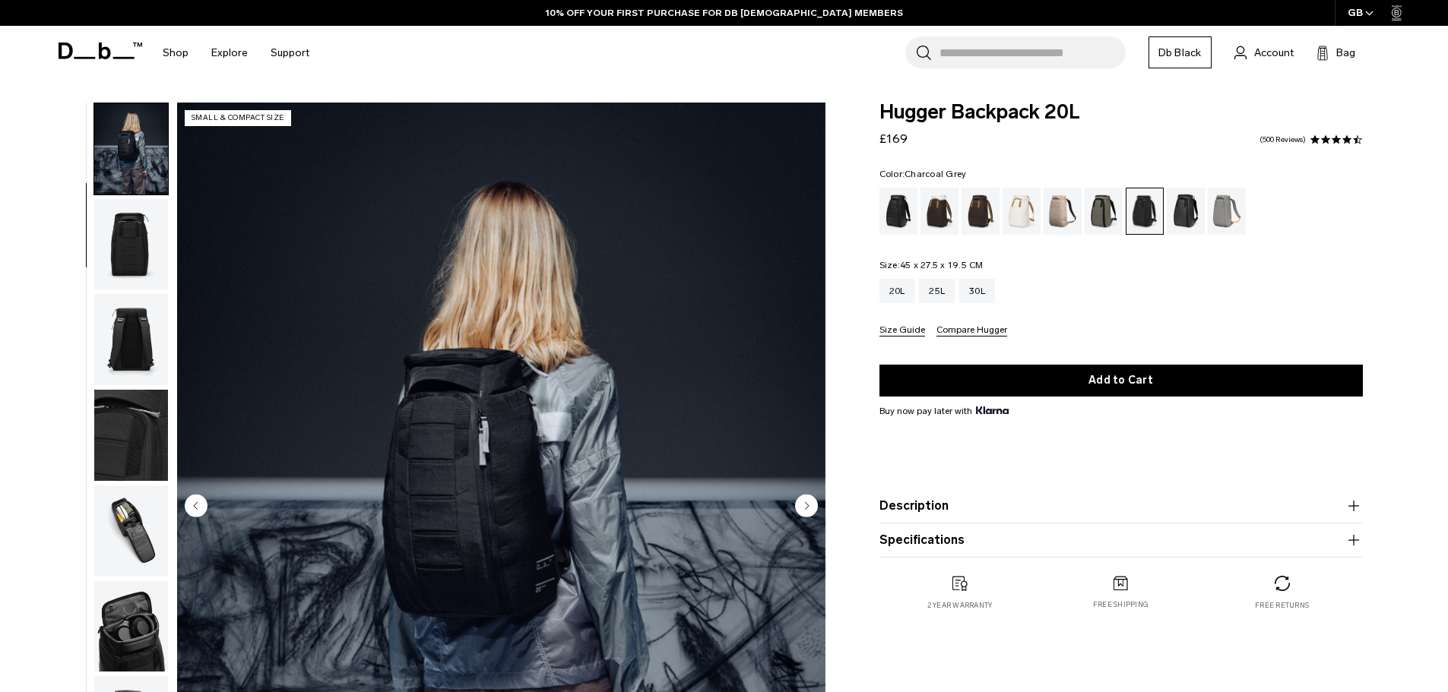
scroll to position [76, 0]
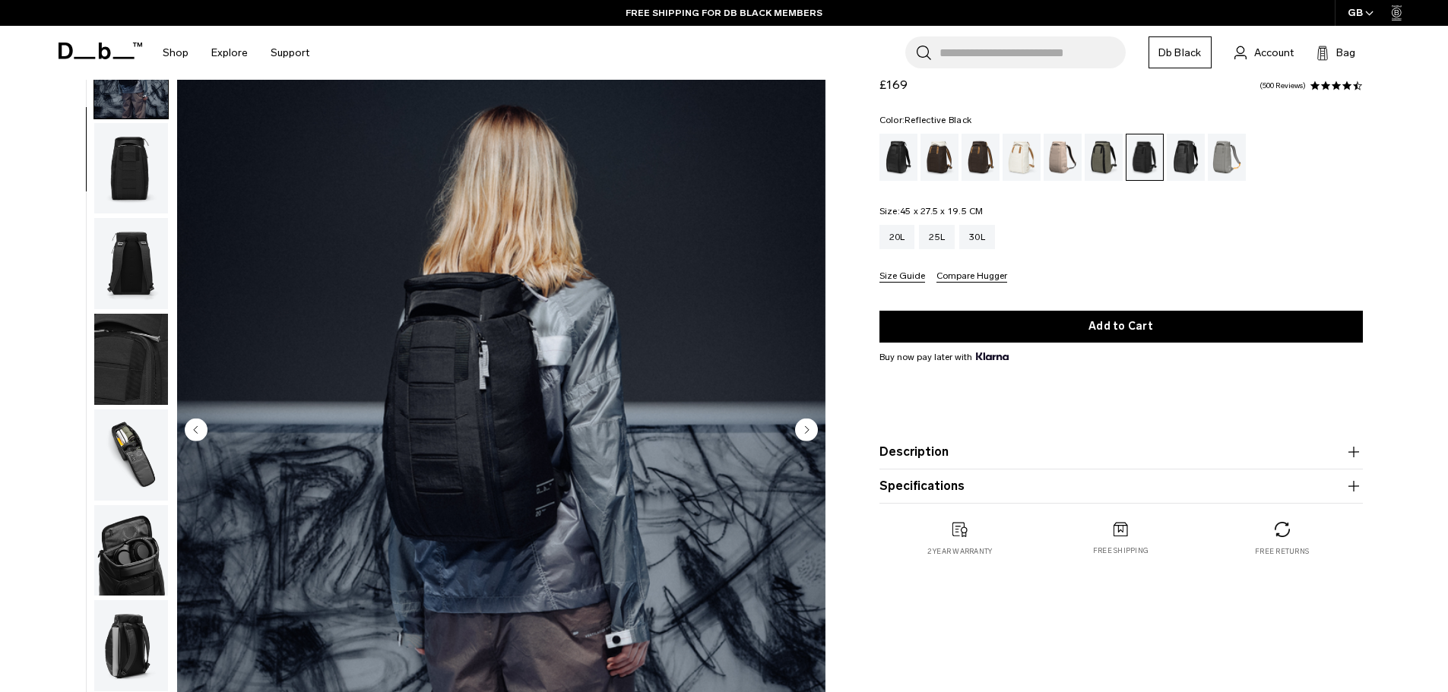
click at [1178, 157] on div "Reflective Black" at bounding box center [1186, 157] width 39 height 47
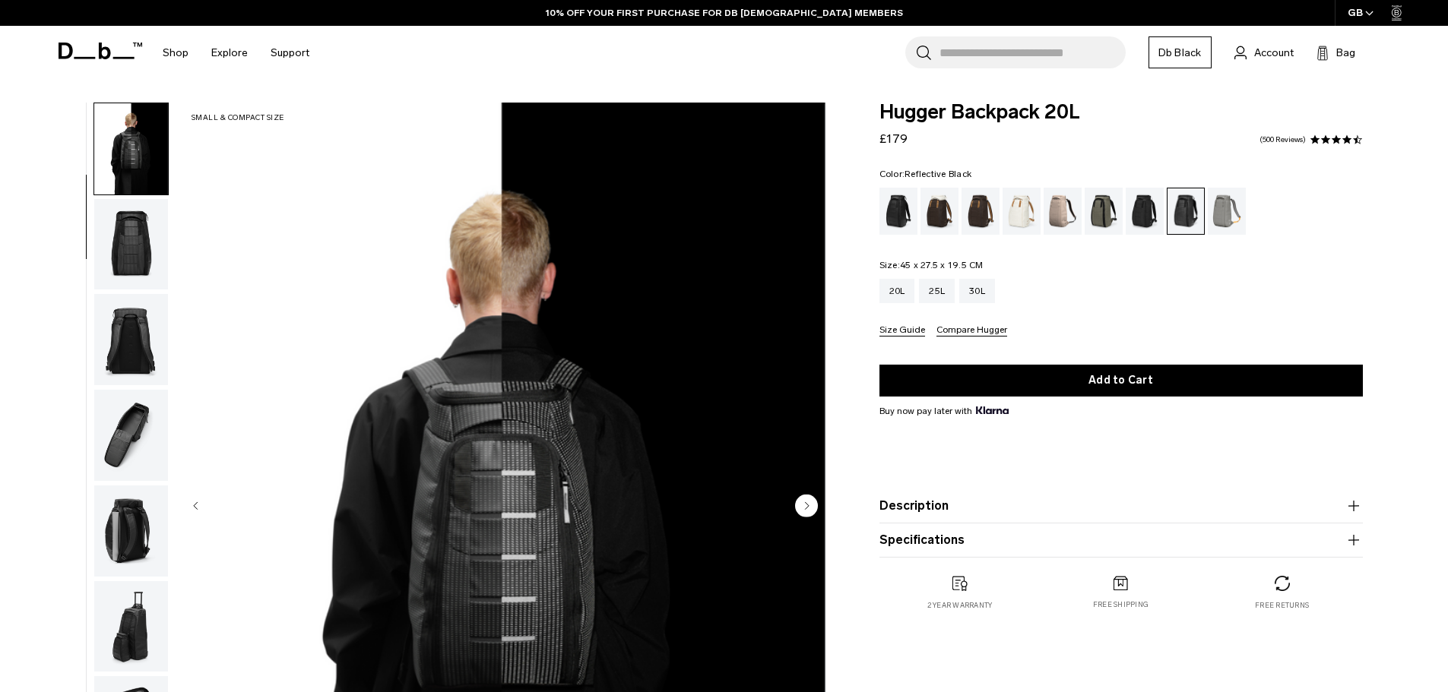
click at [1247, 211] on ul at bounding box center [1120, 211] width 483 height 47
click at [1221, 211] on div "Sand Grey" at bounding box center [1227, 211] width 39 height 47
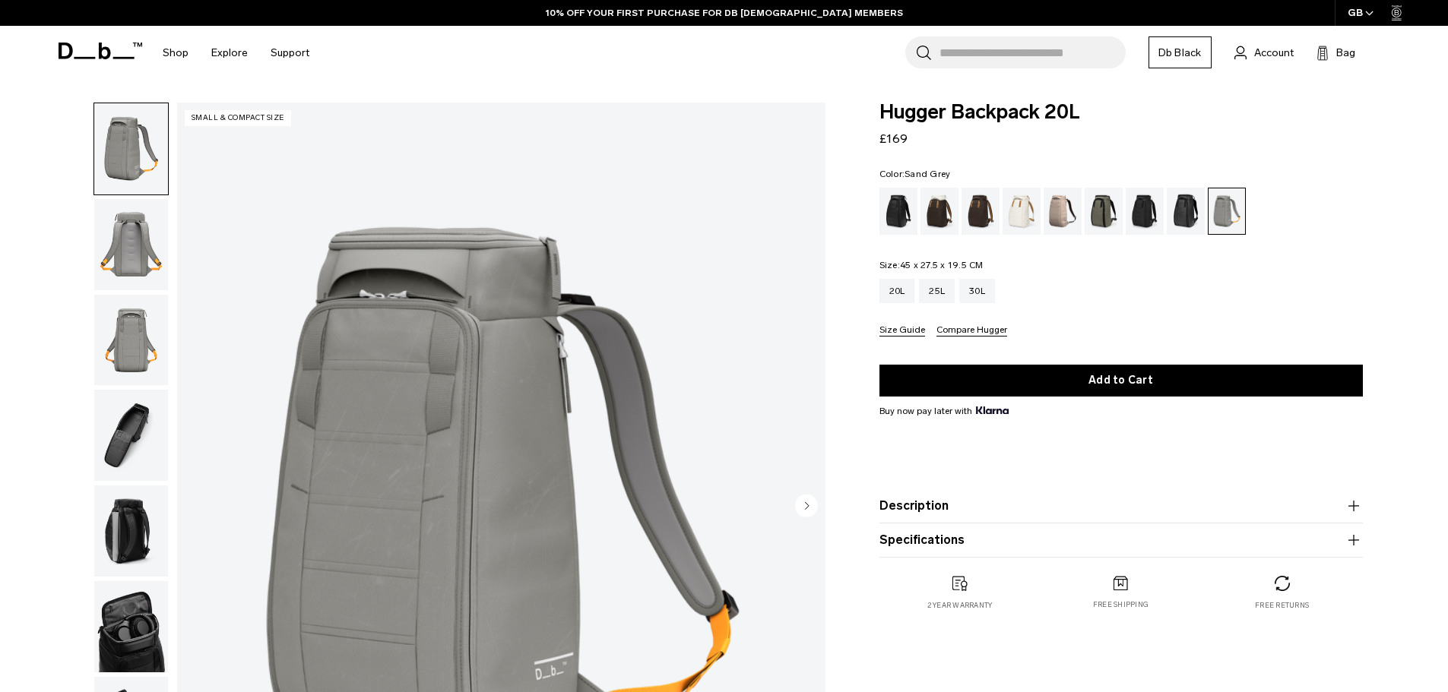
click at [133, 219] on img "button" at bounding box center [131, 244] width 74 height 91
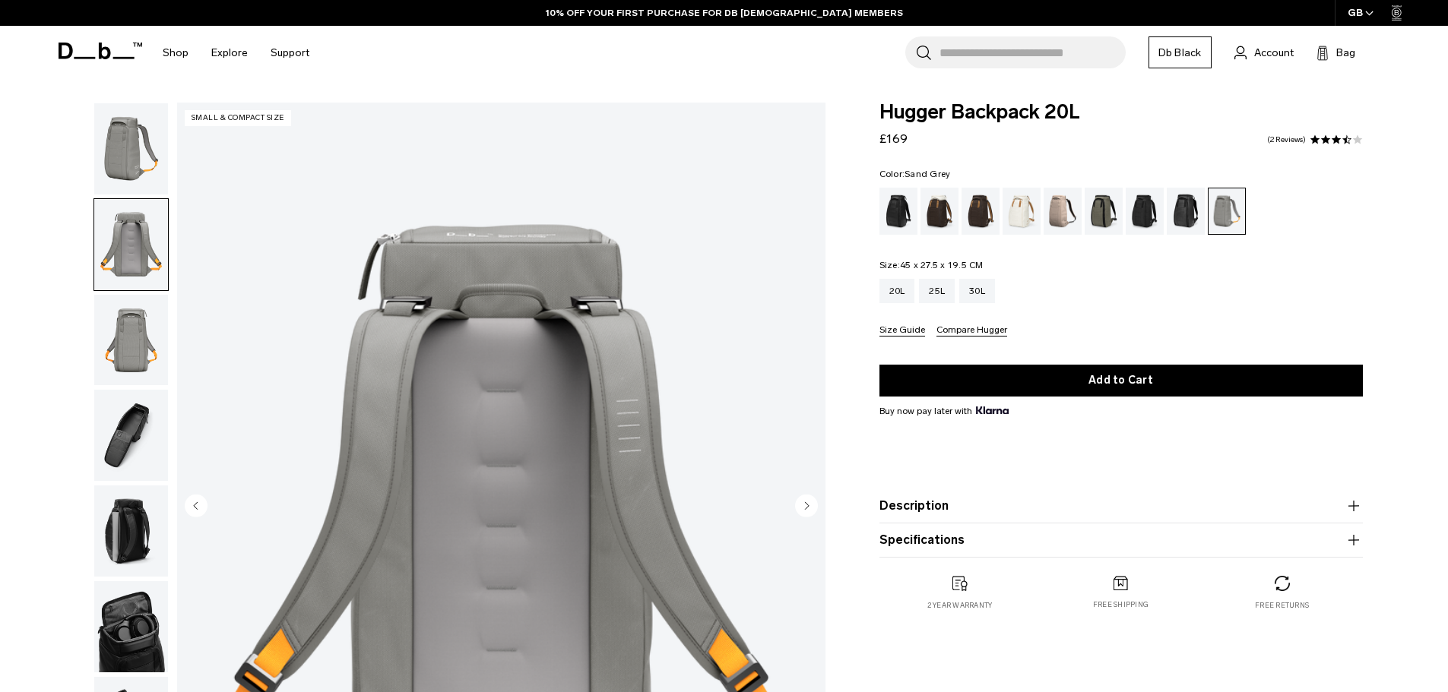
click at [136, 158] on img "button" at bounding box center [131, 148] width 74 height 91
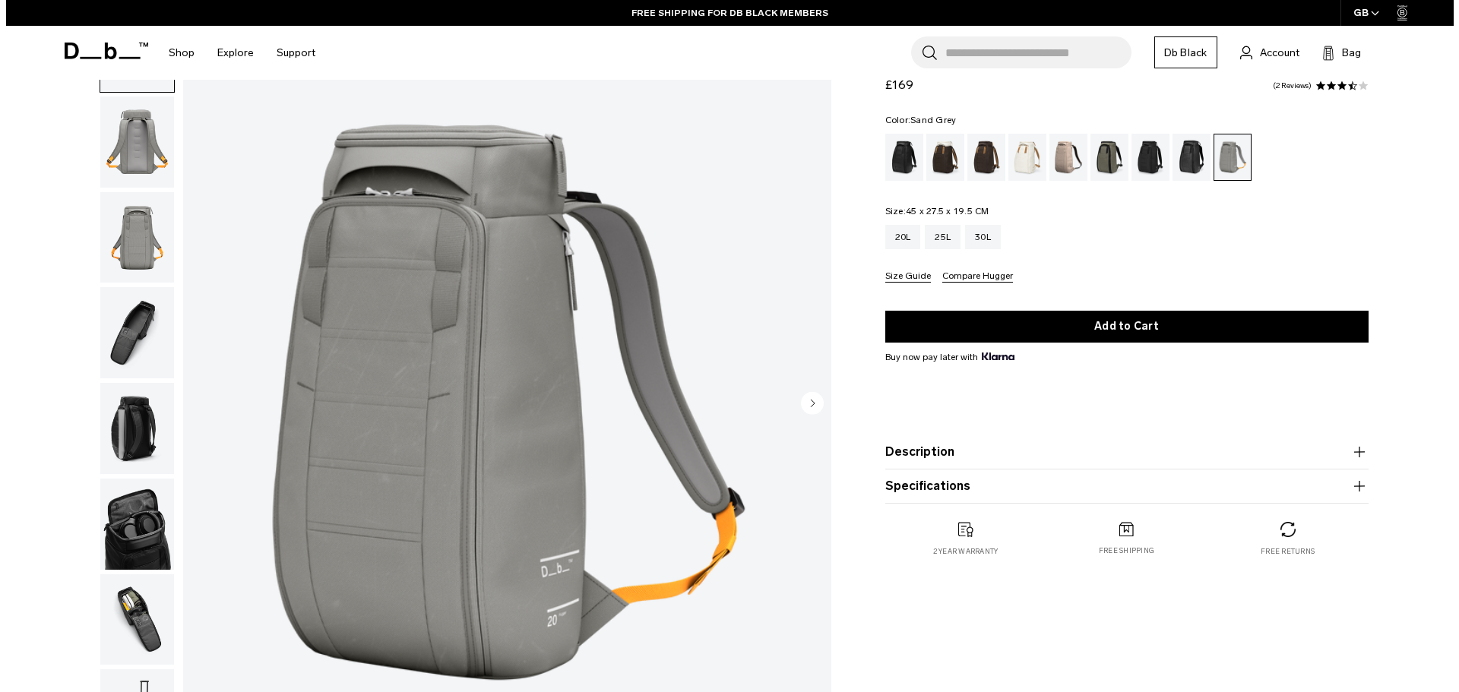
scroll to position [228, 0]
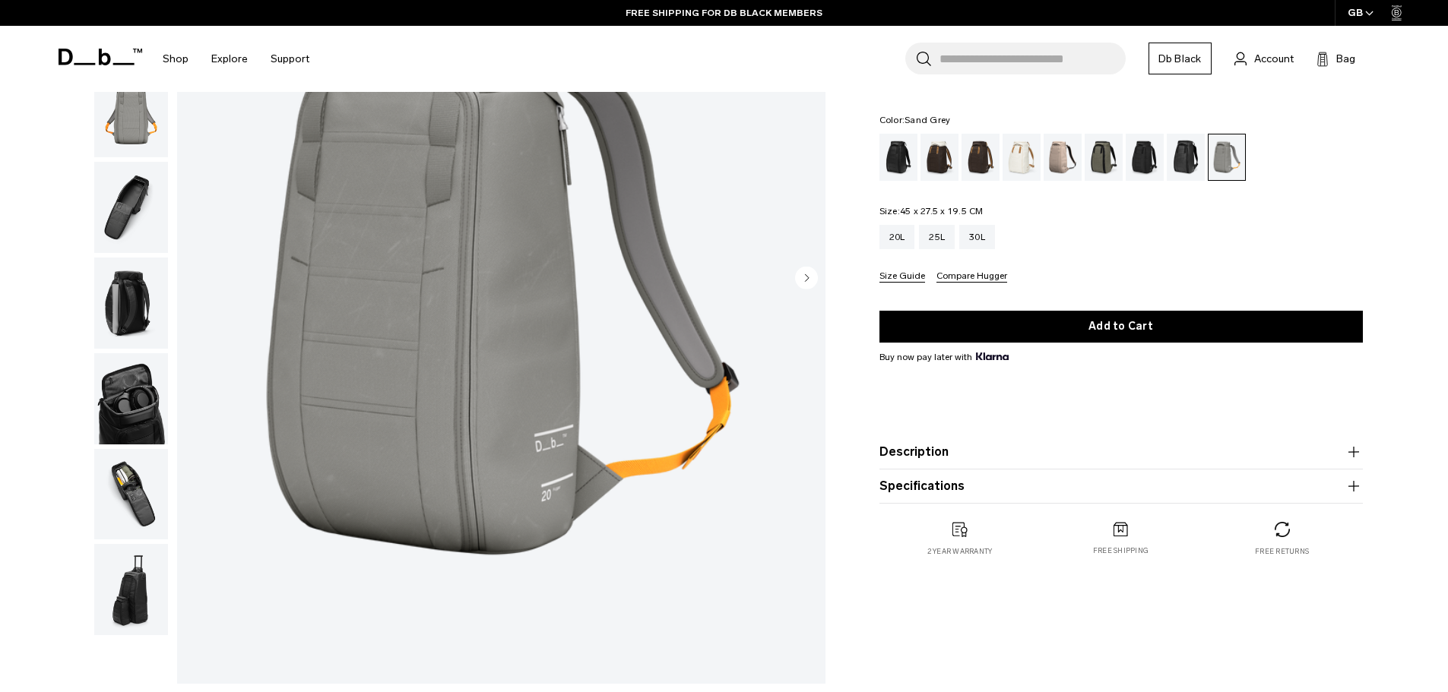
click at [981, 277] on button "Compare Hugger" at bounding box center [971, 276] width 71 height 11
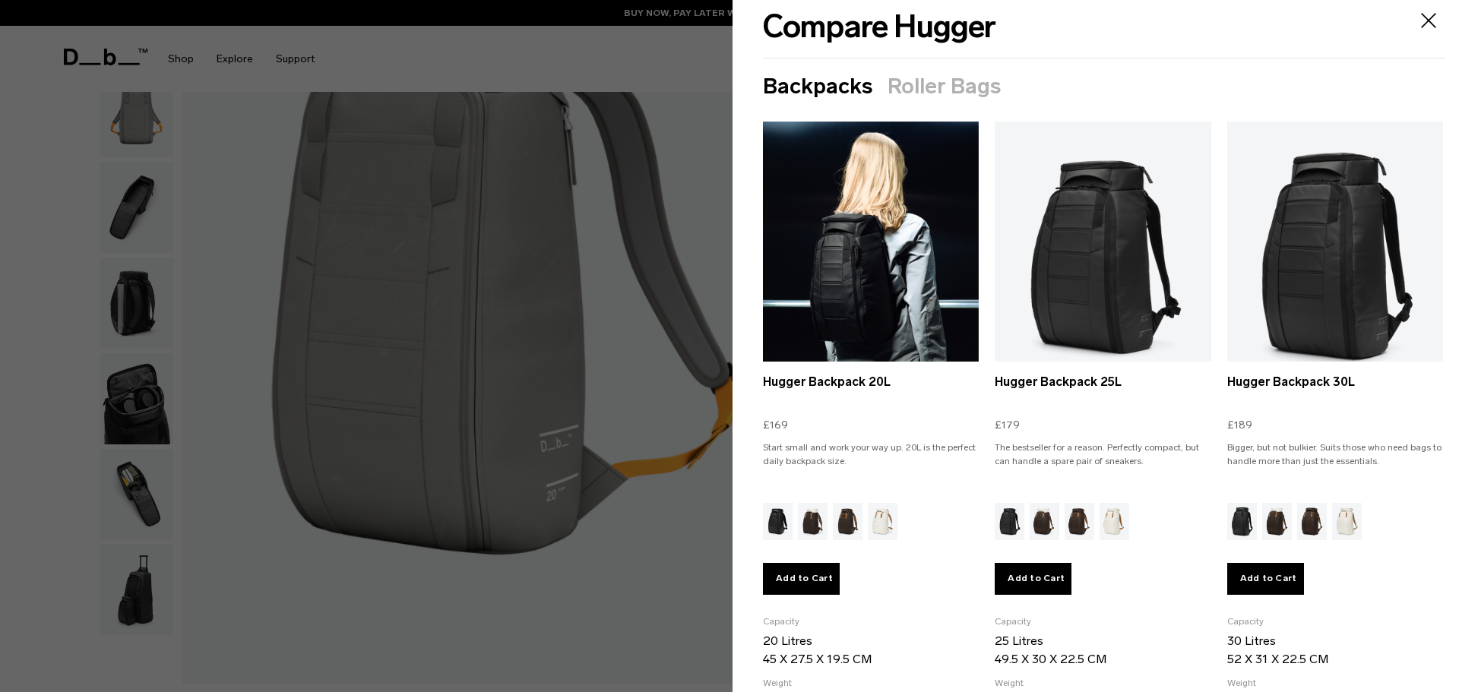
scroll to position [0, 0]
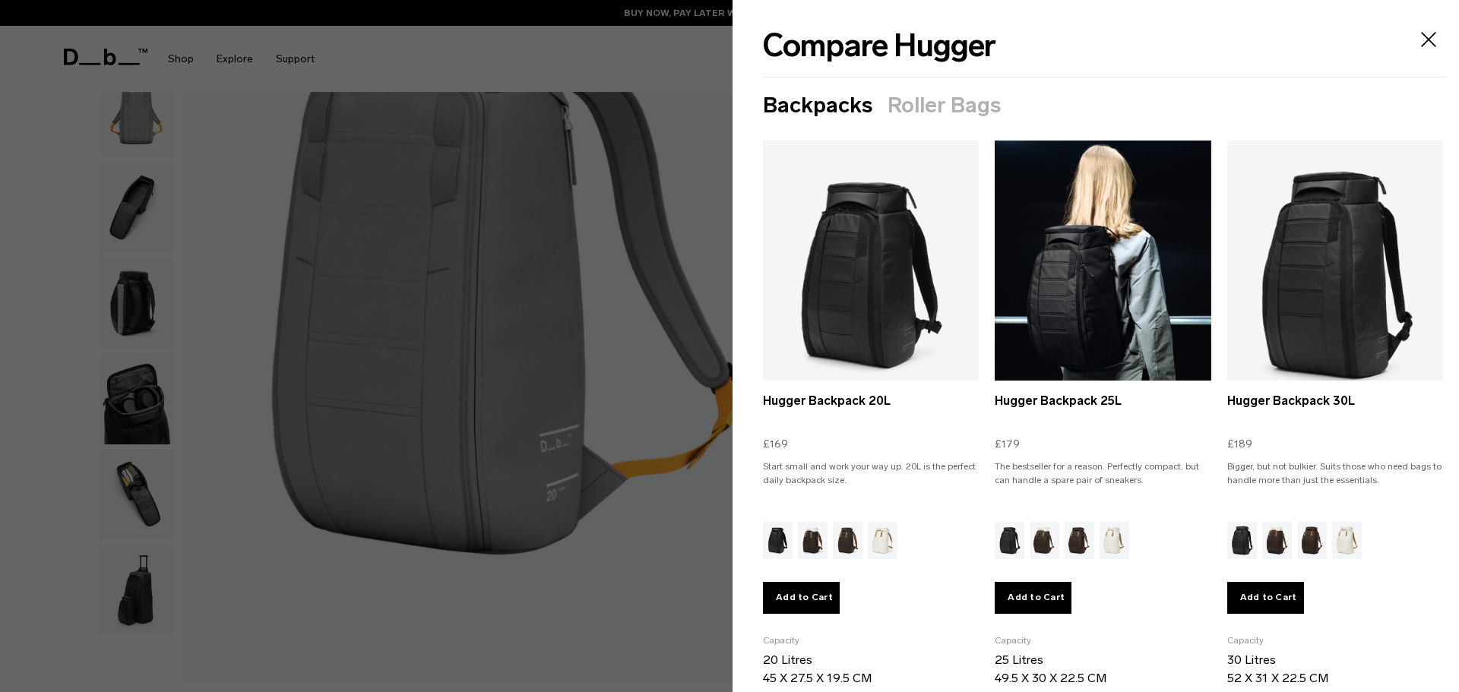
click at [1097, 269] on link "Hugger Backpack 25L" at bounding box center [1103, 276] width 216 height 270
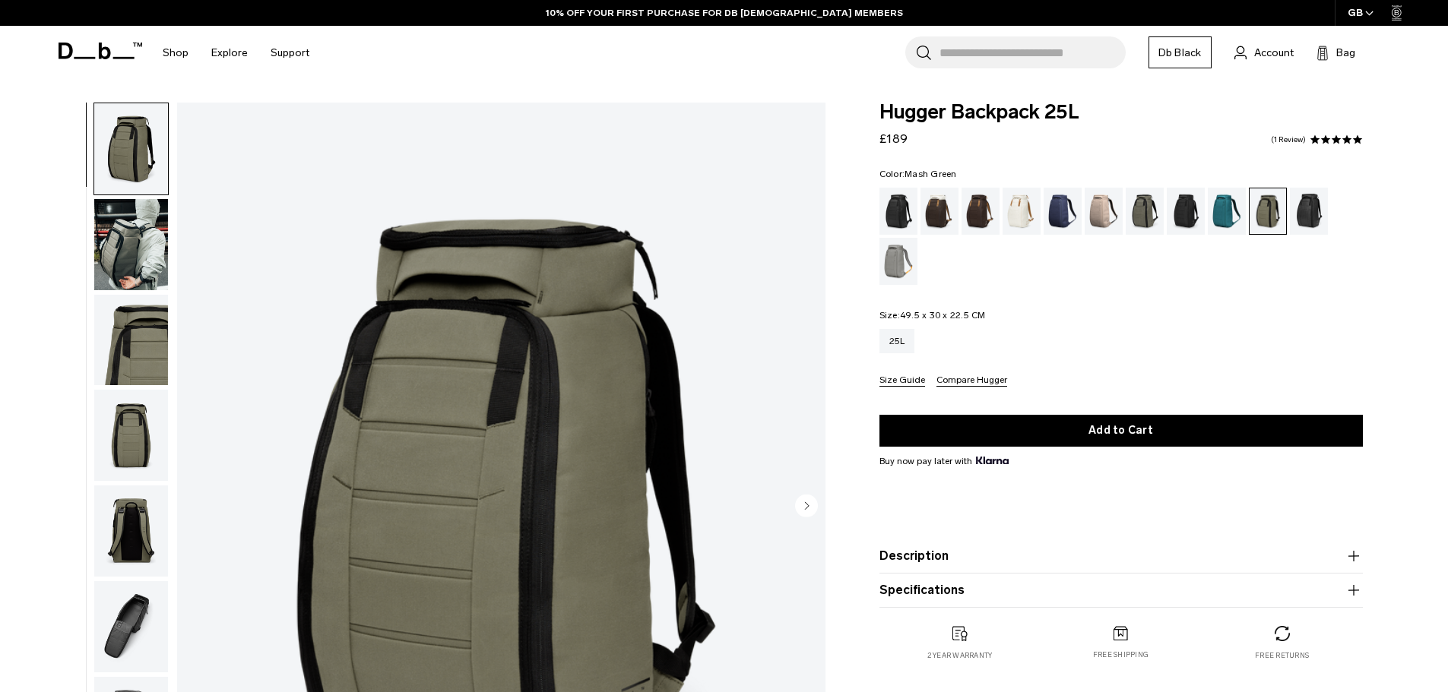
click at [108, 238] on img "button" at bounding box center [131, 244] width 74 height 91
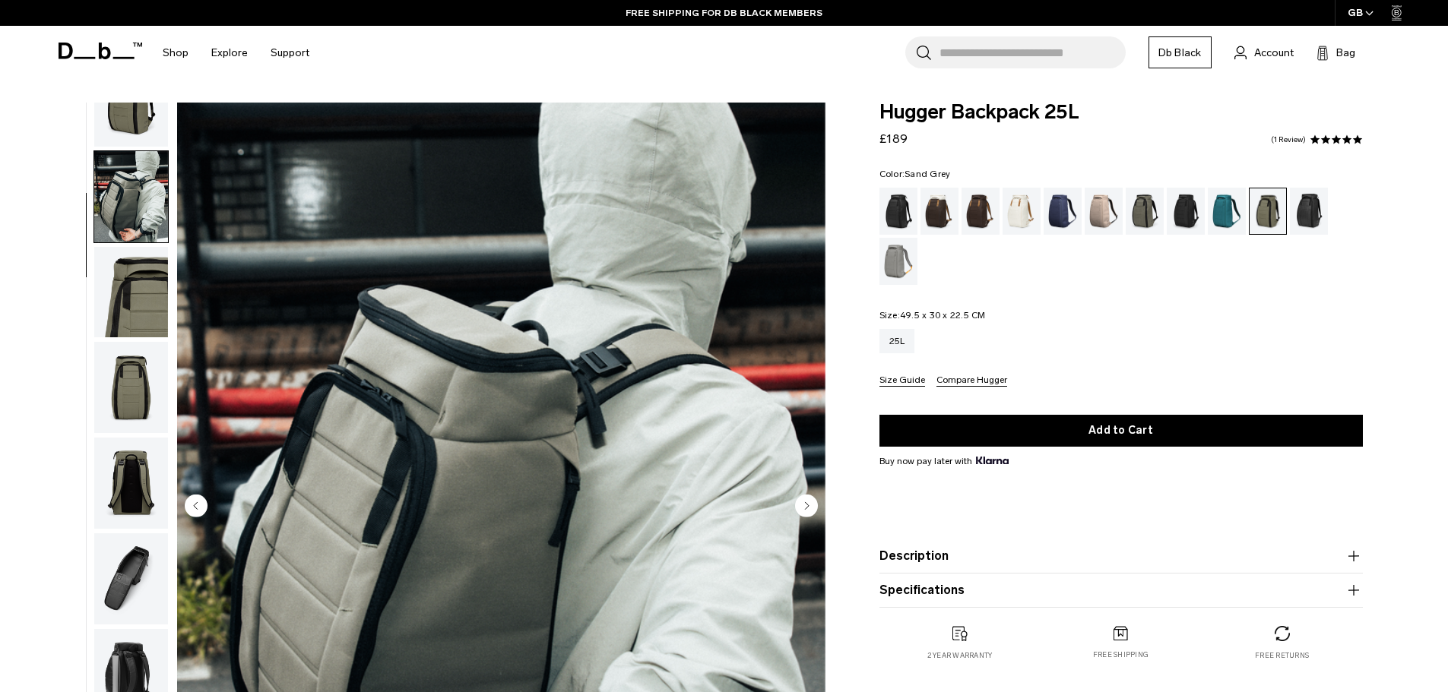
click at [891, 265] on div "Sand Grey" at bounding box center [898, 261] width 39 height 47
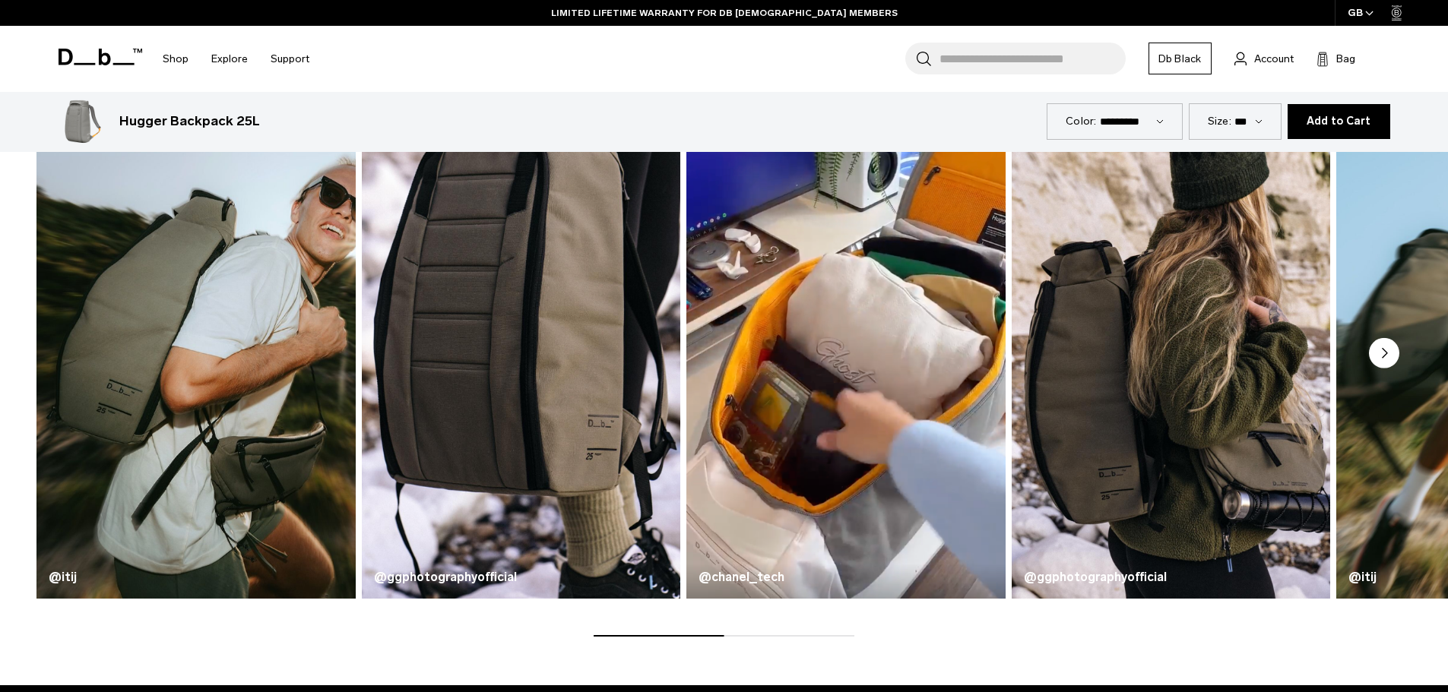
scroll to position [988, 0]
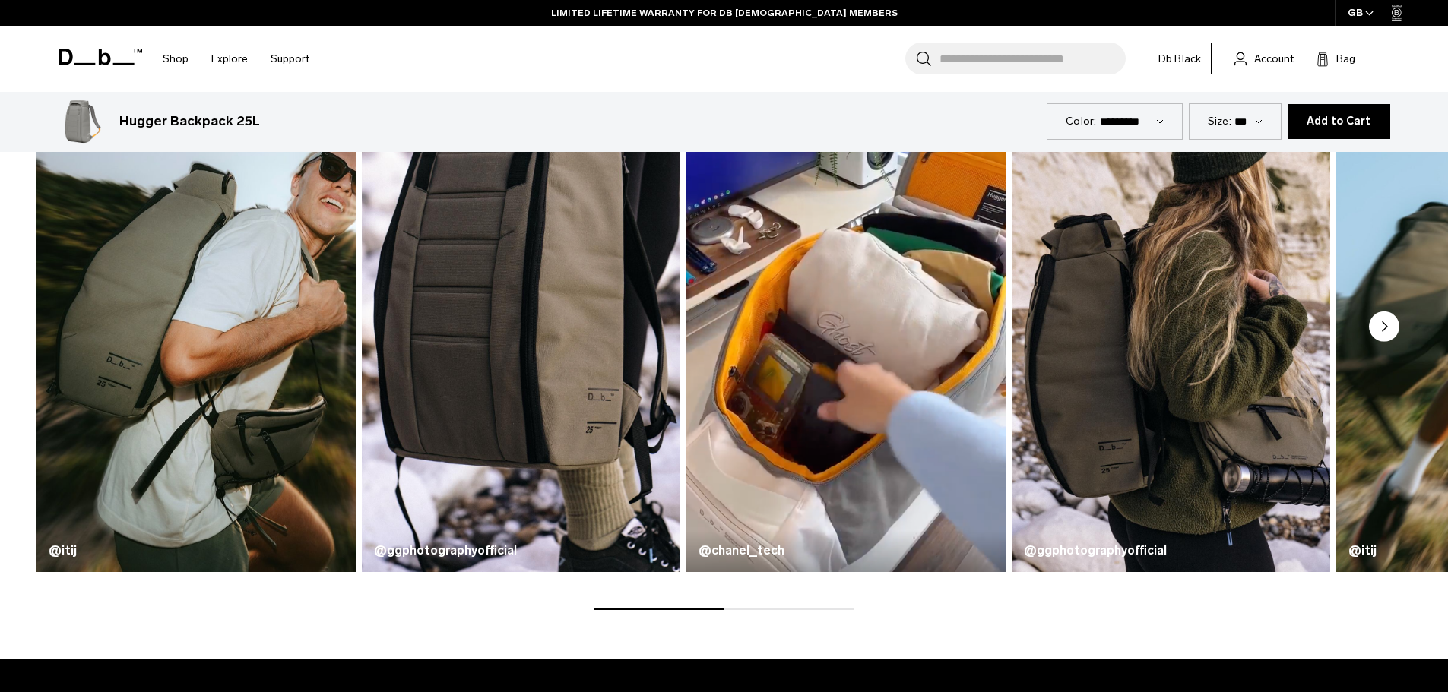
click at [1379, 326] on circle "Next slide" at bounding box center [1384, 327] width 30 height 30
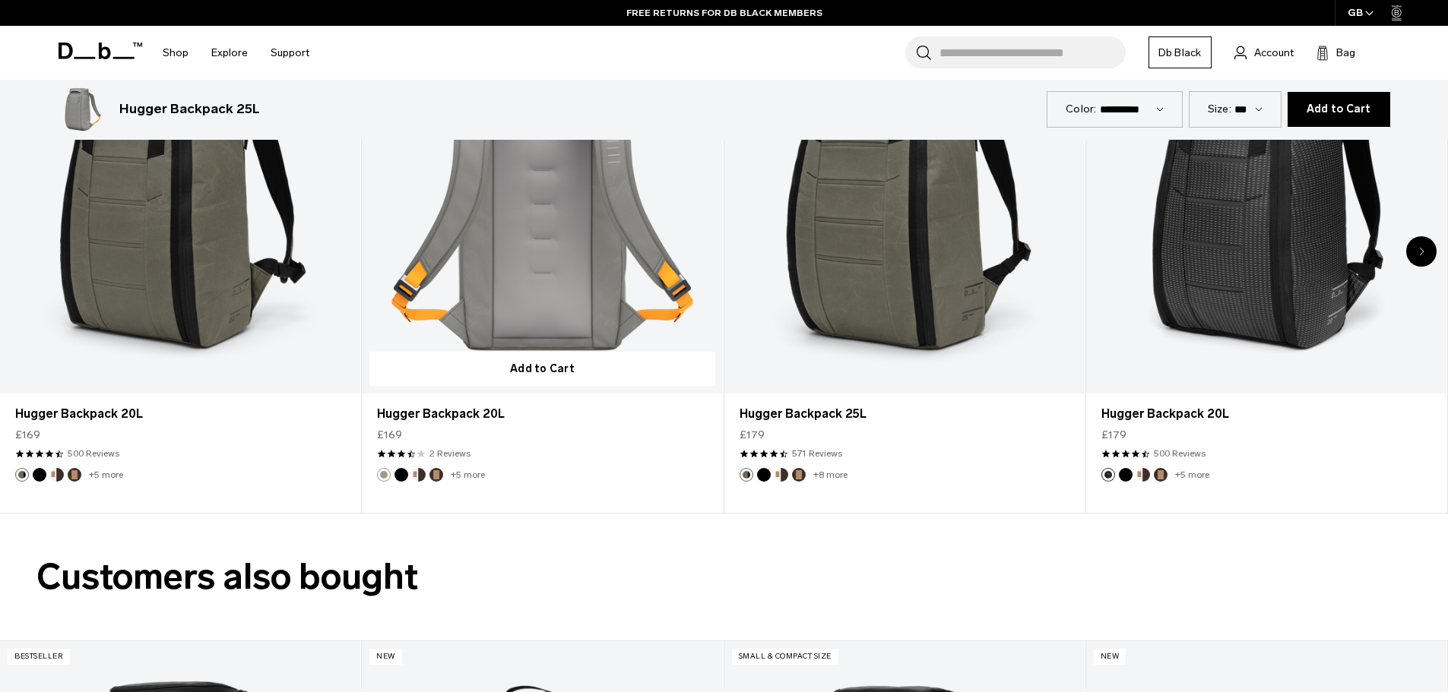
scroll to position [3496, 0]
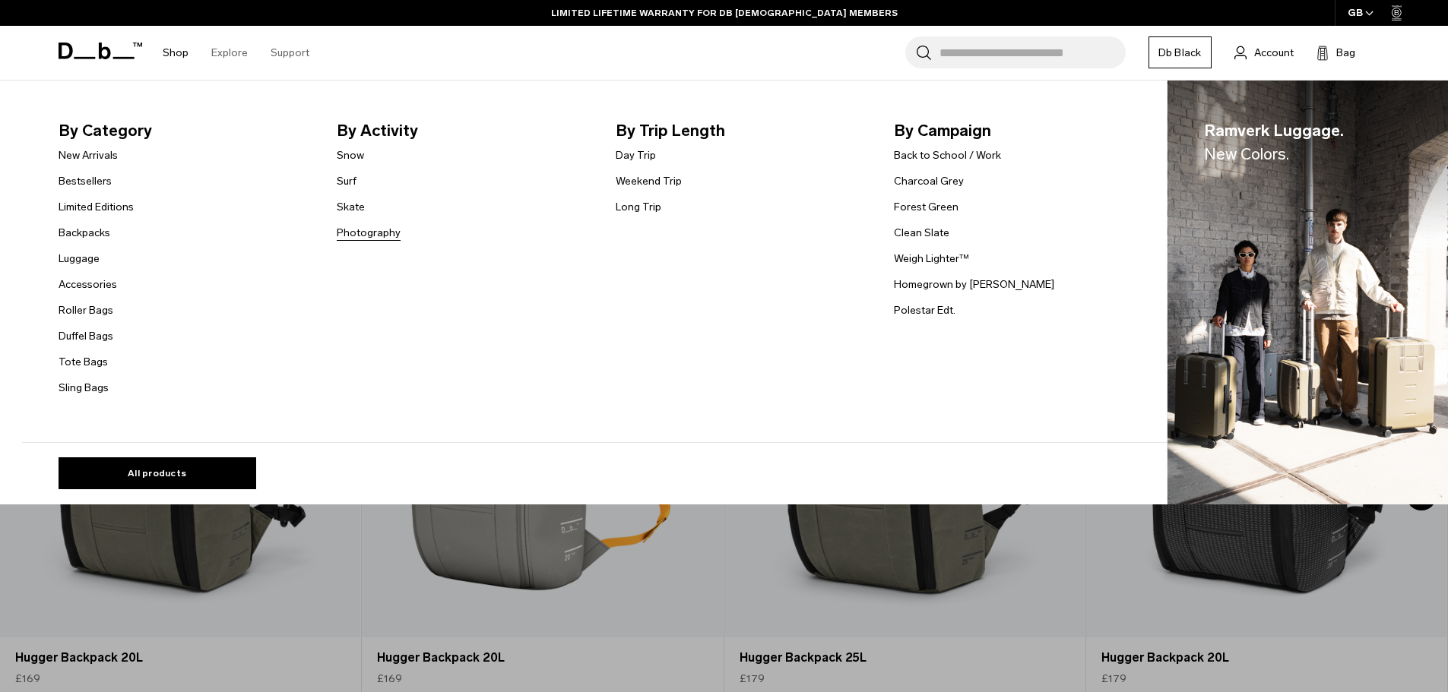
click at [372, 231] on link "Photography" at bounding box center [369, 233] width 64 height 16
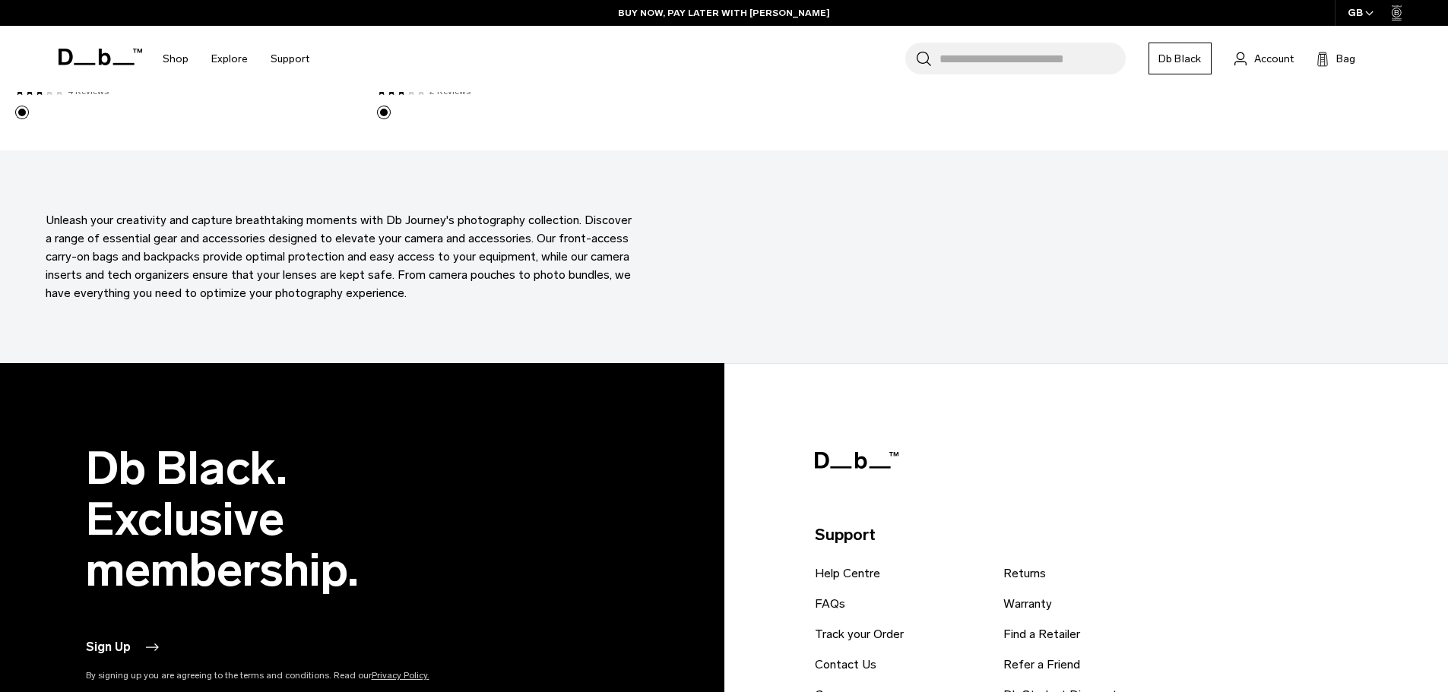
scroll to position [4105, 0]
